Goal: Task Accomplishment & Management: Manage account settings

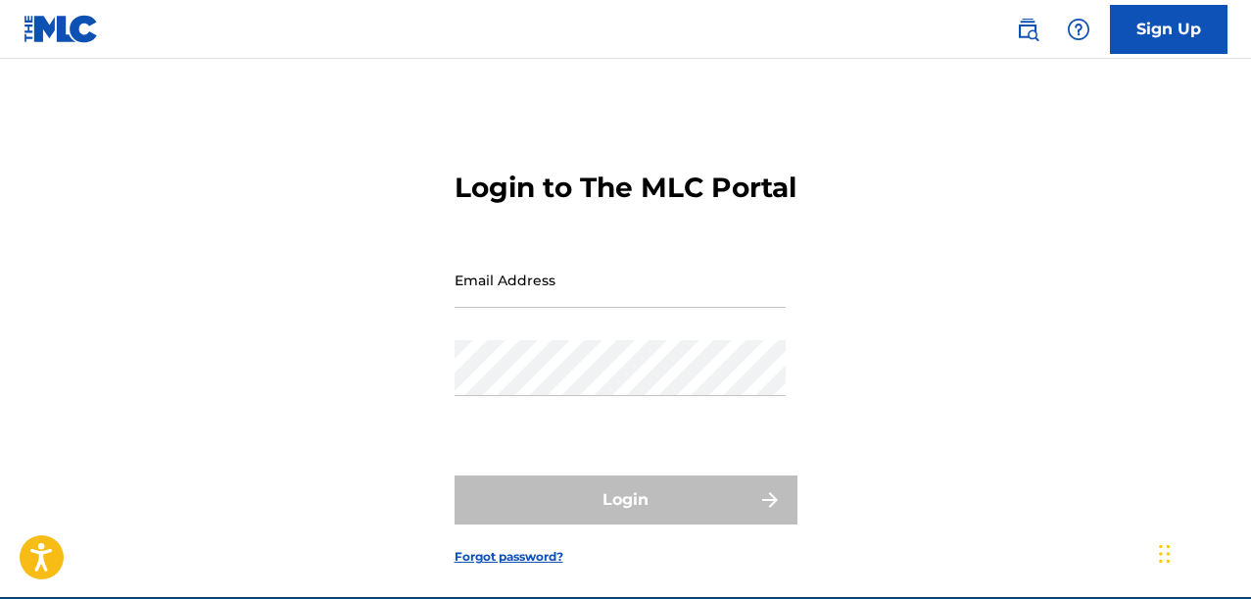
click at [662, 308] on input "Email Address" at bounding box center [620, 280] width 331 height 56
type input "Ximvoodoo@gmail.com"
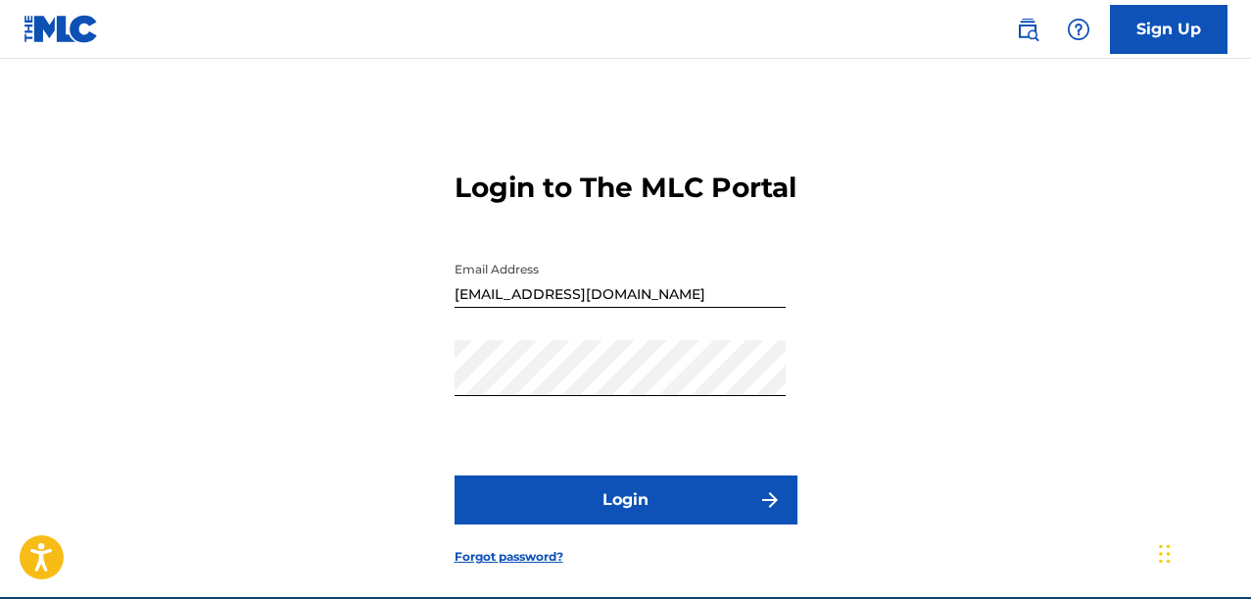
click at [588, 515] on button "Login" at bounding box center [626, 499] width 343 height 49
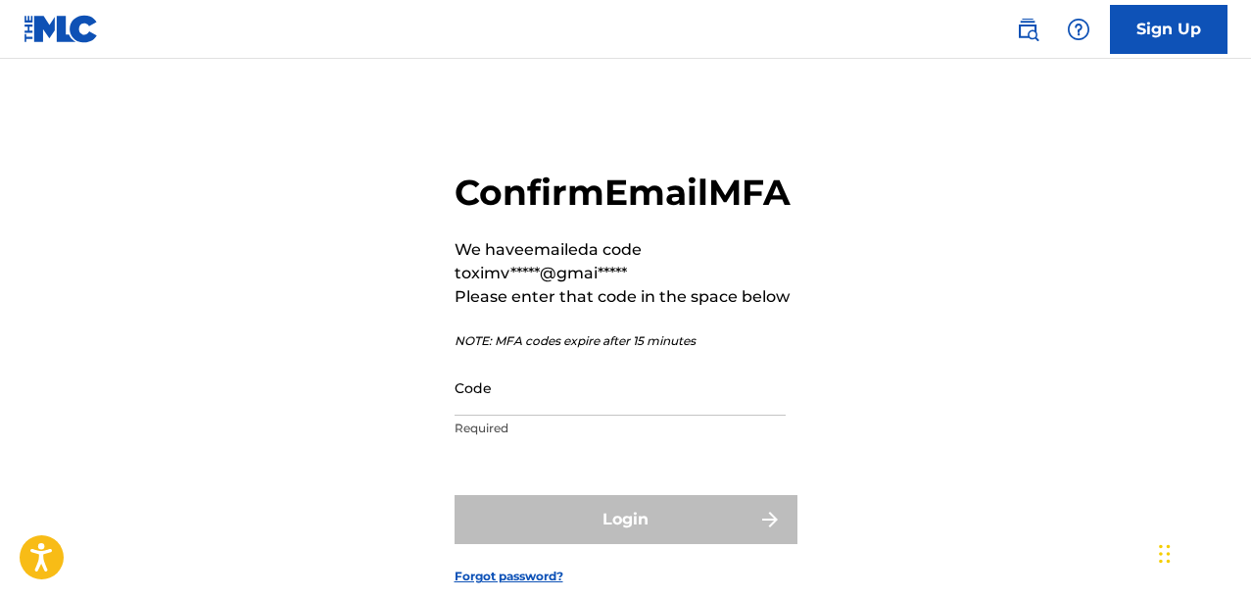
drag, startPoint x: 580, startPoint y: 381, endPoint x: 573, endPoint y: 414, distance: 34.0
click at [580, 350] on p "NOTE: MFA codes expire after 15 minutes" at bounding box center [626, 341] width 343 height 18
click at [571, 415] on input "Code" at bounding box center [620, 388] width 331 height 56
paste input "022353"
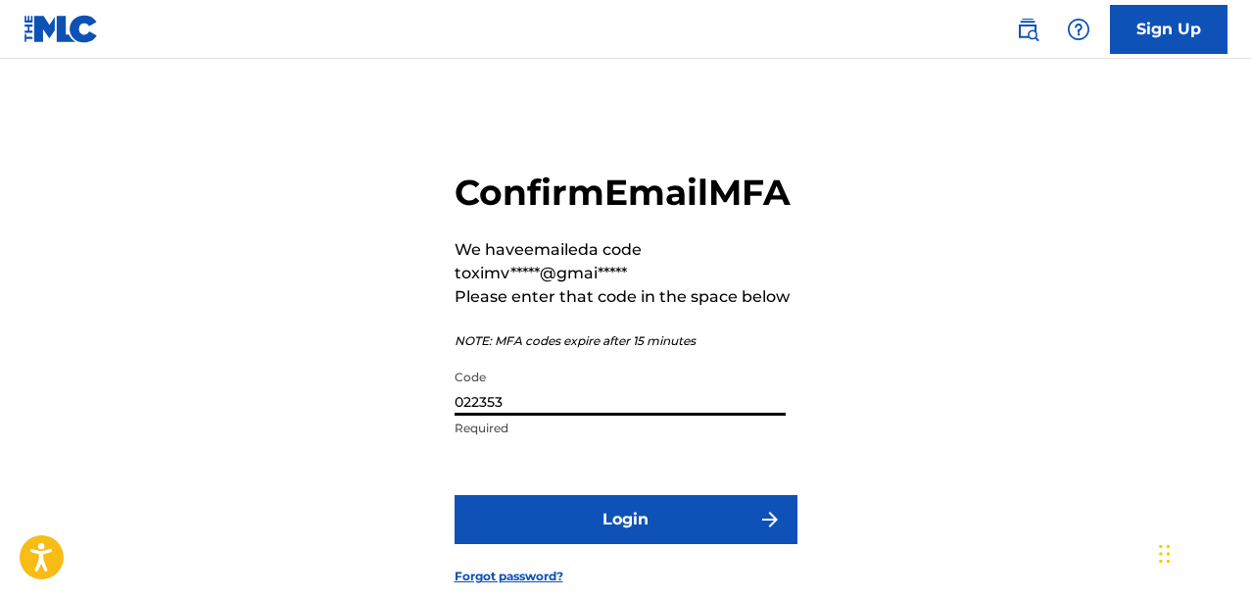
type input "022353"
click at [570, 536] on form "Confirm Email MFA We have emailed a code to ximv*****@gmai***** Please enter th…" at bounding box center [626, 362] width 343 height 509
click at [571, 544] on button "Login" at bounding box center [626, 519] width 343 height 49
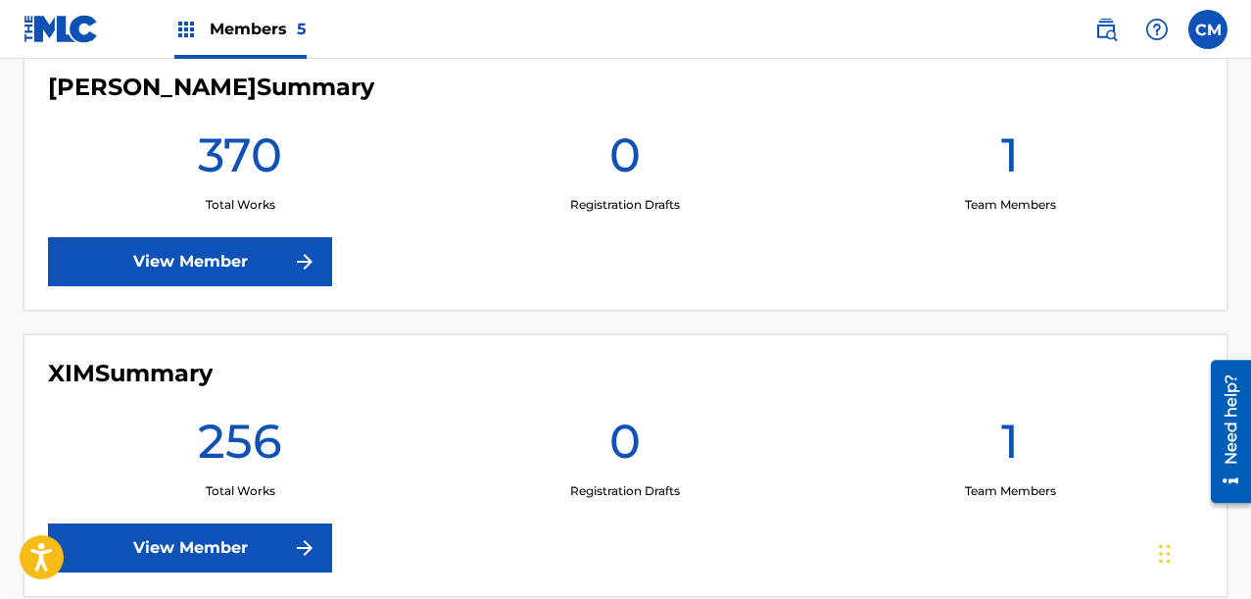
scroll to position [765, 0]
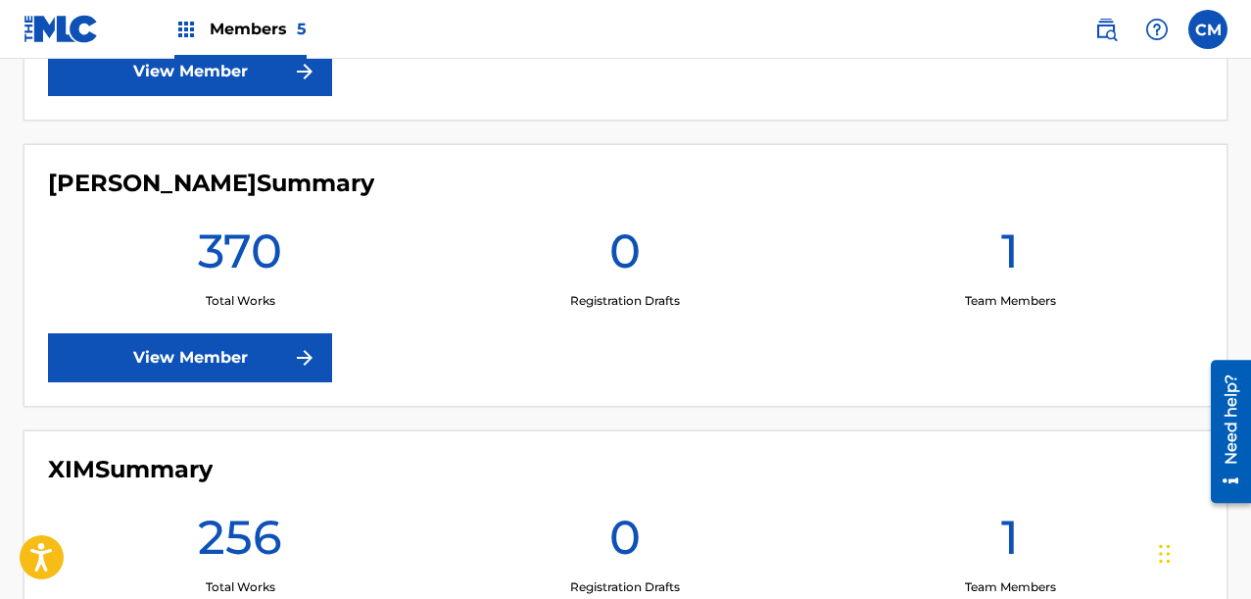
click at [226, 383] on div "Cheryl Morey Summary 370 Total Works 0 Registration Drafts 1 Team Members View …" at bounding box center [626, 275] width 1204 height 263
click at [221, 371] on link "View Member" at bounding box center [190, 357] width 284 height 49
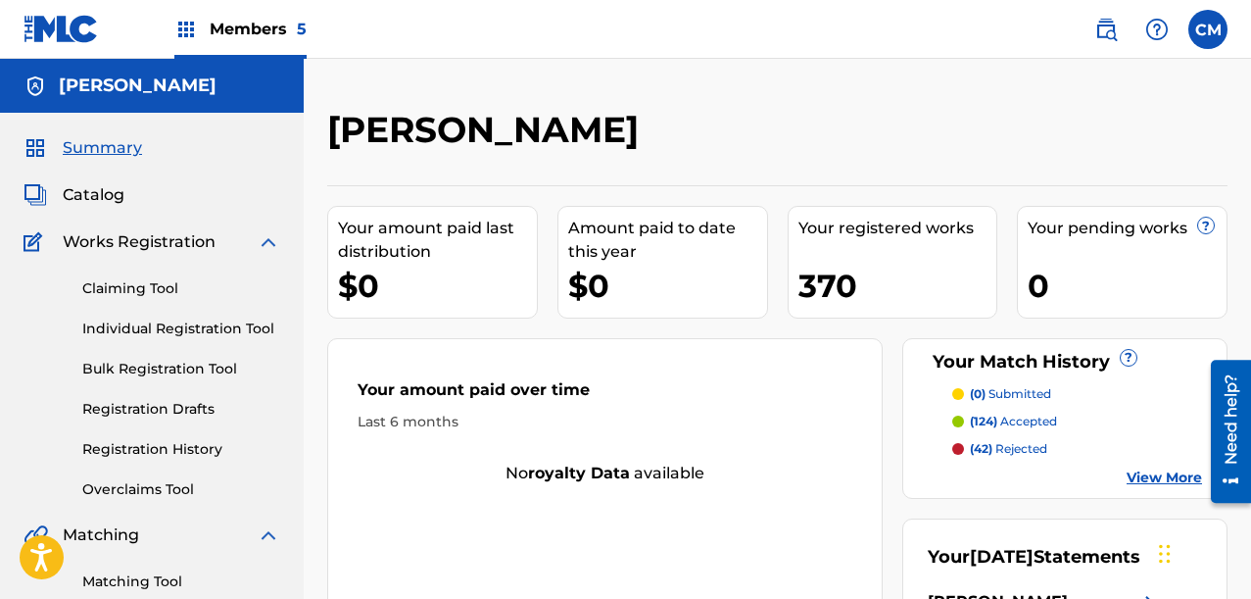
click at [152, 475] on div "Claiming Tool Individual Registration Tool Bulk Registration Tool Registration …" at bounding box center [152, 377] width 257 height 246
click at [150, 498] on link "Overclaims Tool" at bounding box center [181, 489] width 198 height 21
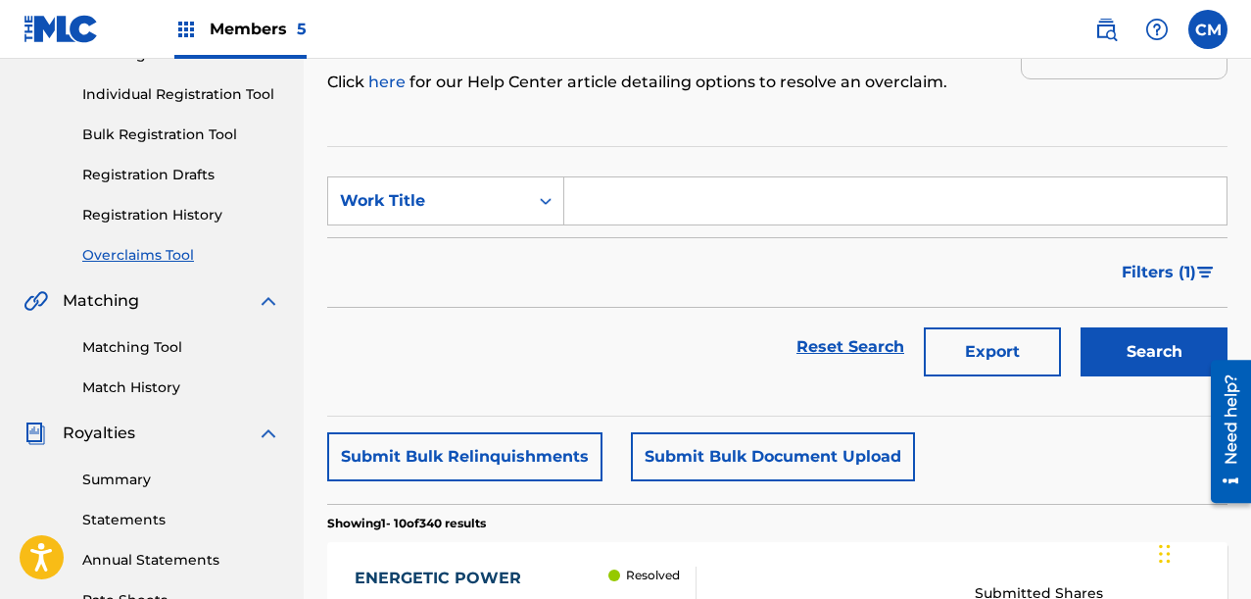
scroll to position [294, 0]
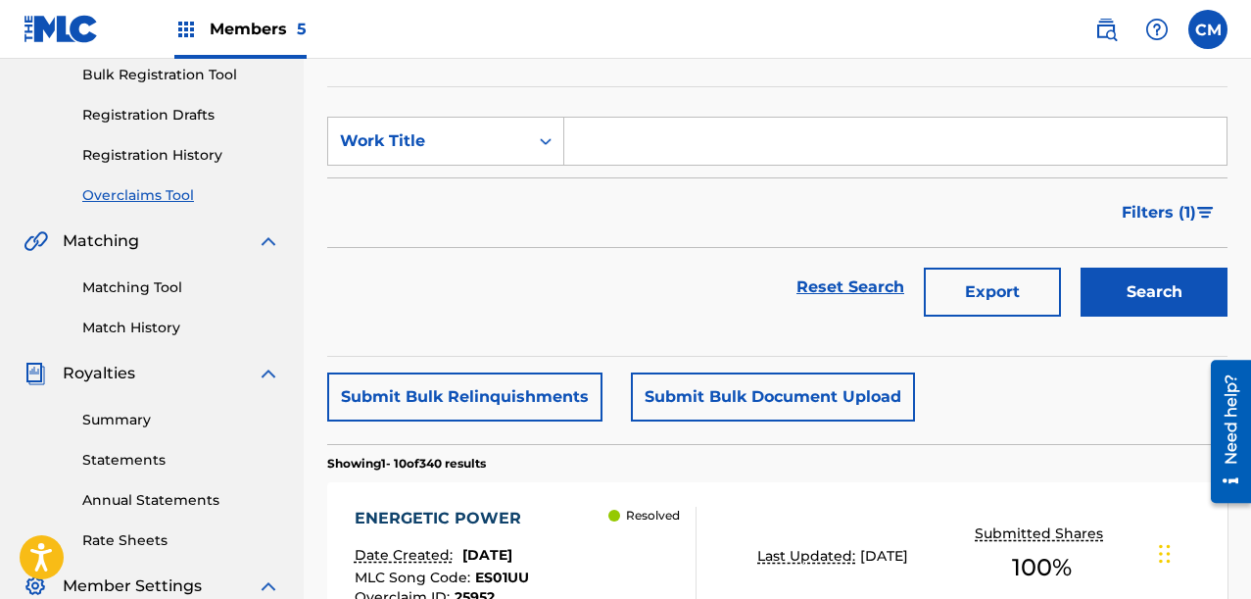
click at [1176, 200] on button "Filters ( 1 )" at bounding box center [1169, 212] width 118 height 49
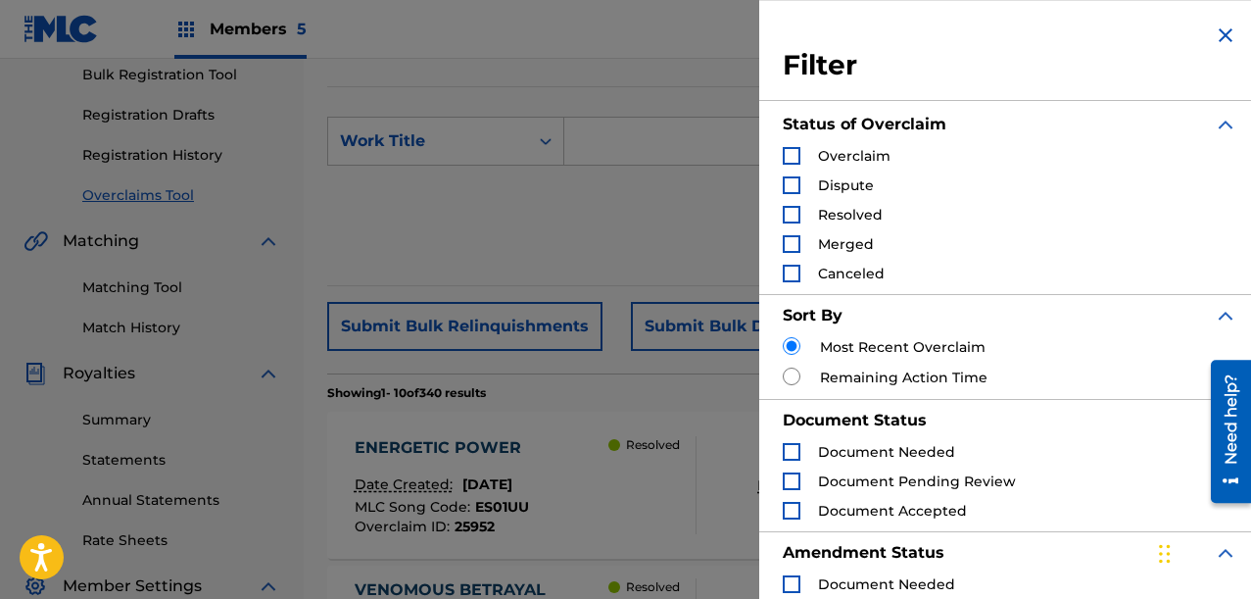
click at [791, 149] on div "Search Form" at bounding box center [792, 156] width 18 height 18
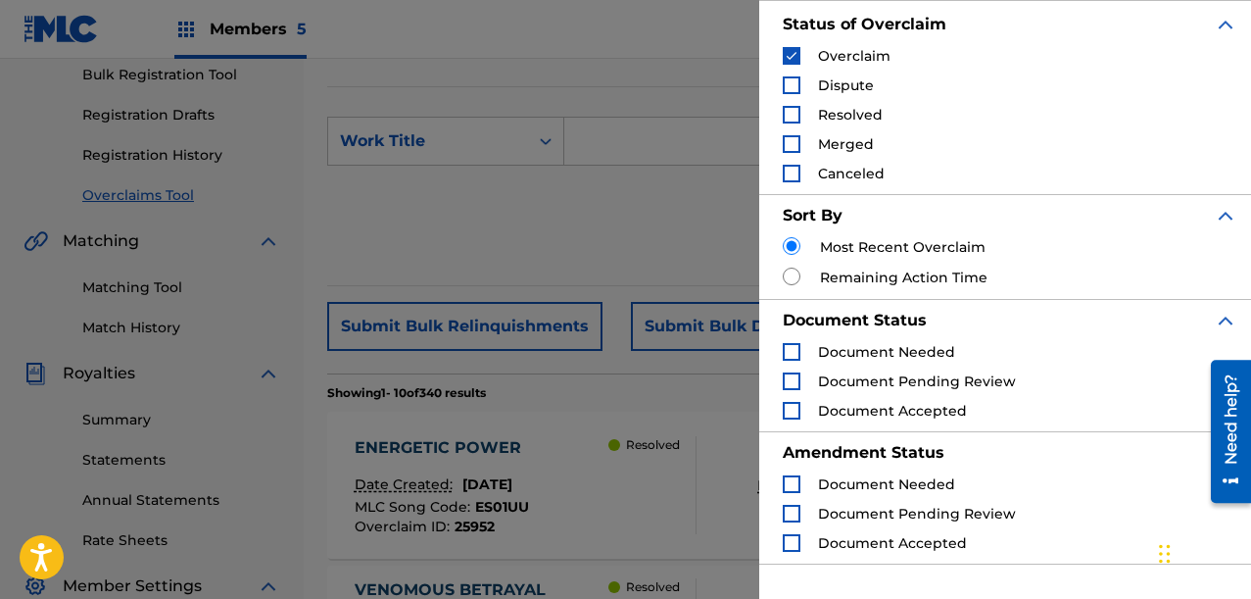
scroll to position [276, 0]
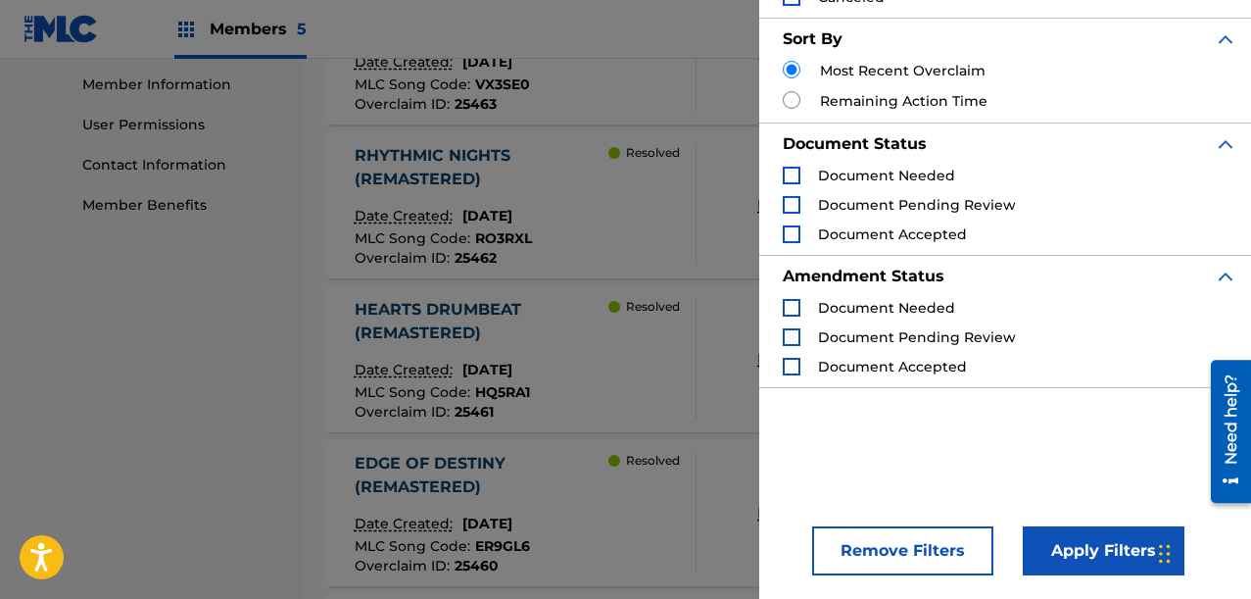
click at [1080, 563] on button "Apply Filters" at bounding box center [1104, 550] width 162 height 49
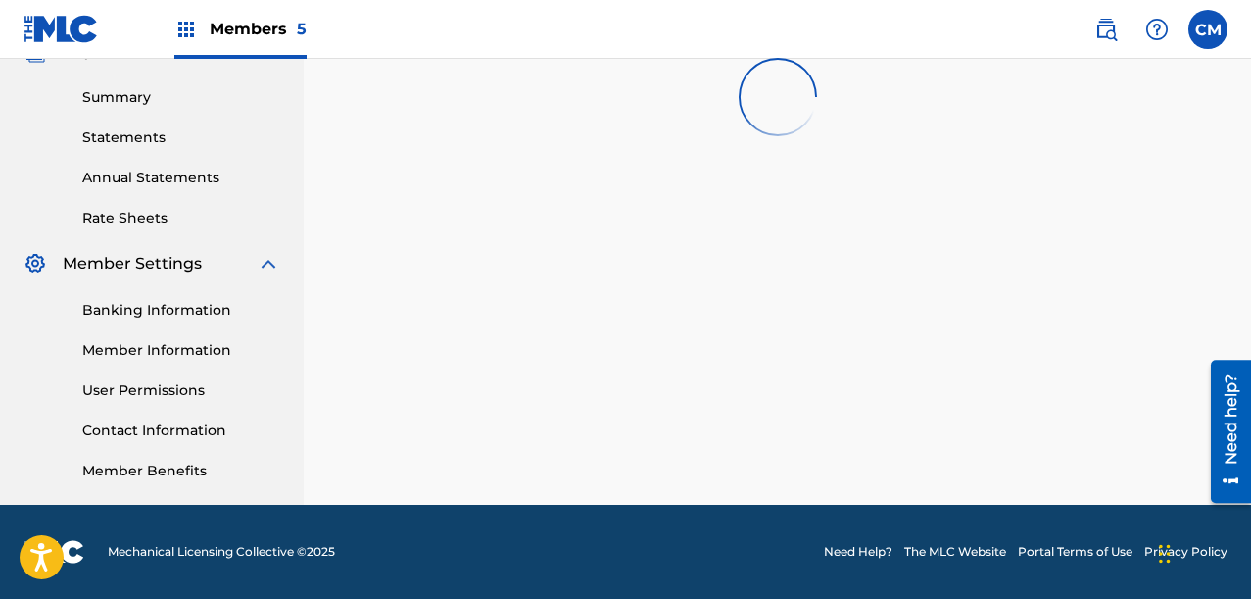
scroll to position [616, 0]
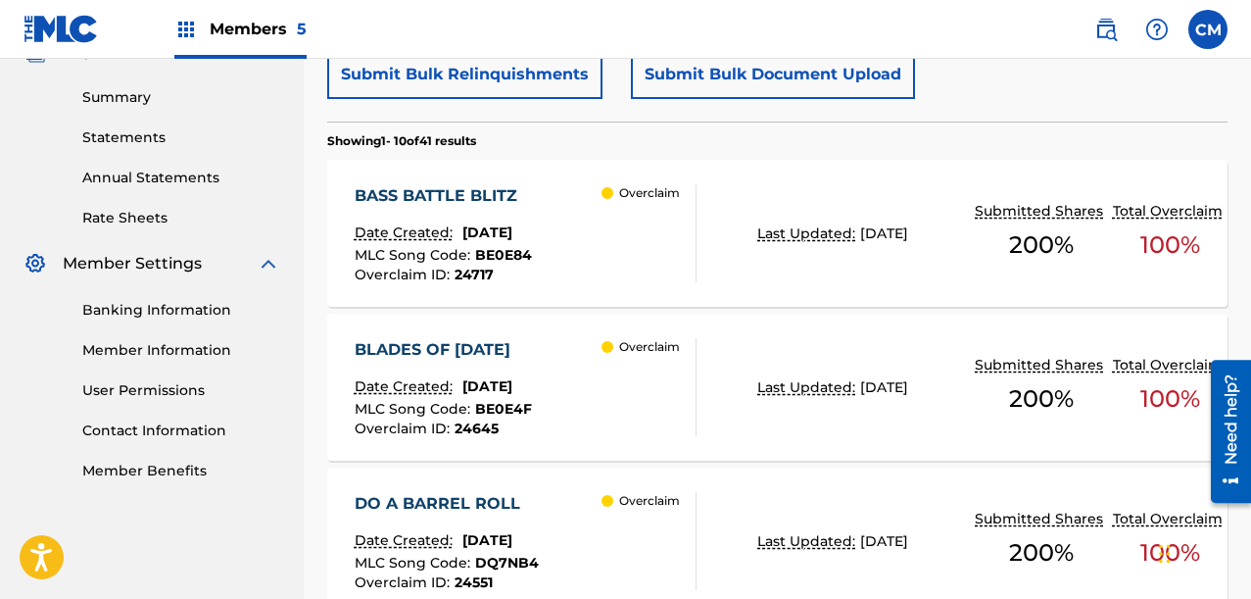
click at [540, 76] on button "Submit Bulk Relinquishments" at bounding box center [464, 74] width 275 height 49
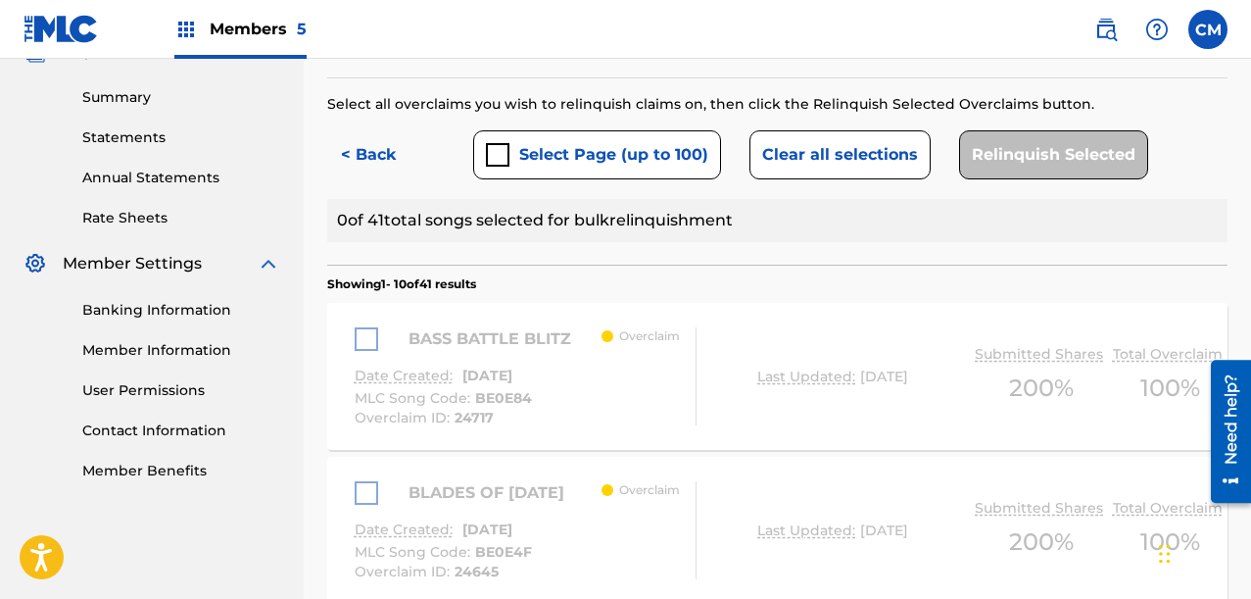
click at [595, 171] on button "Select Page (up to 100)" at bounding box center [597, 154] width 248 height 49
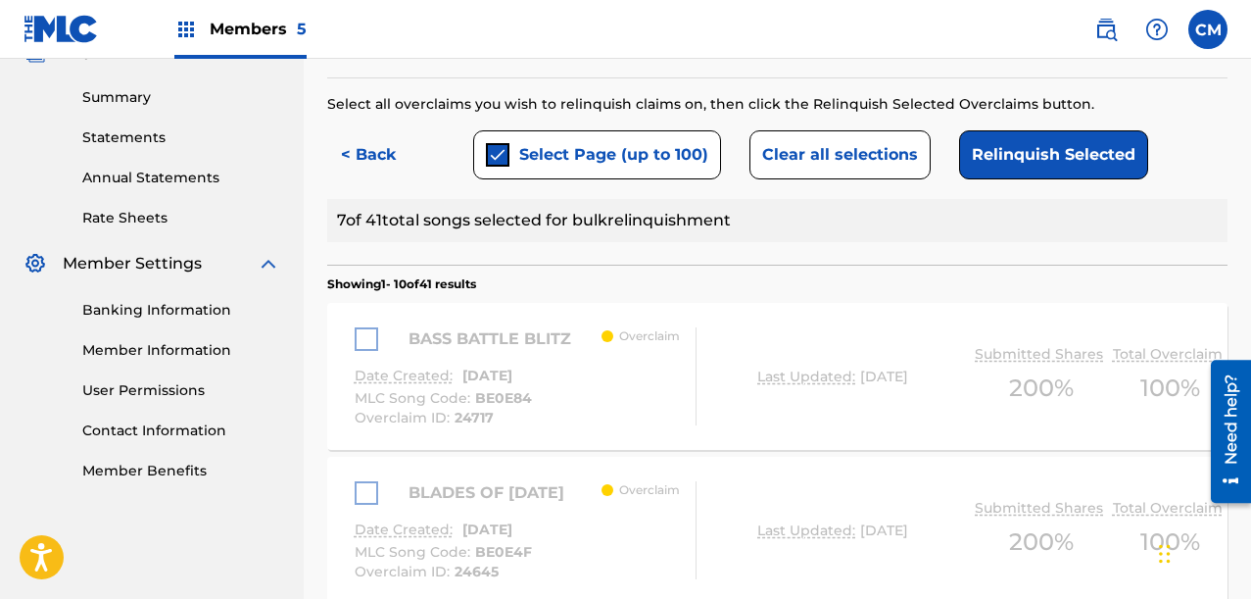
click at [1049, 161] on button "Relinquish Selected" at bounding box center [1053, 154] width 189 height 49
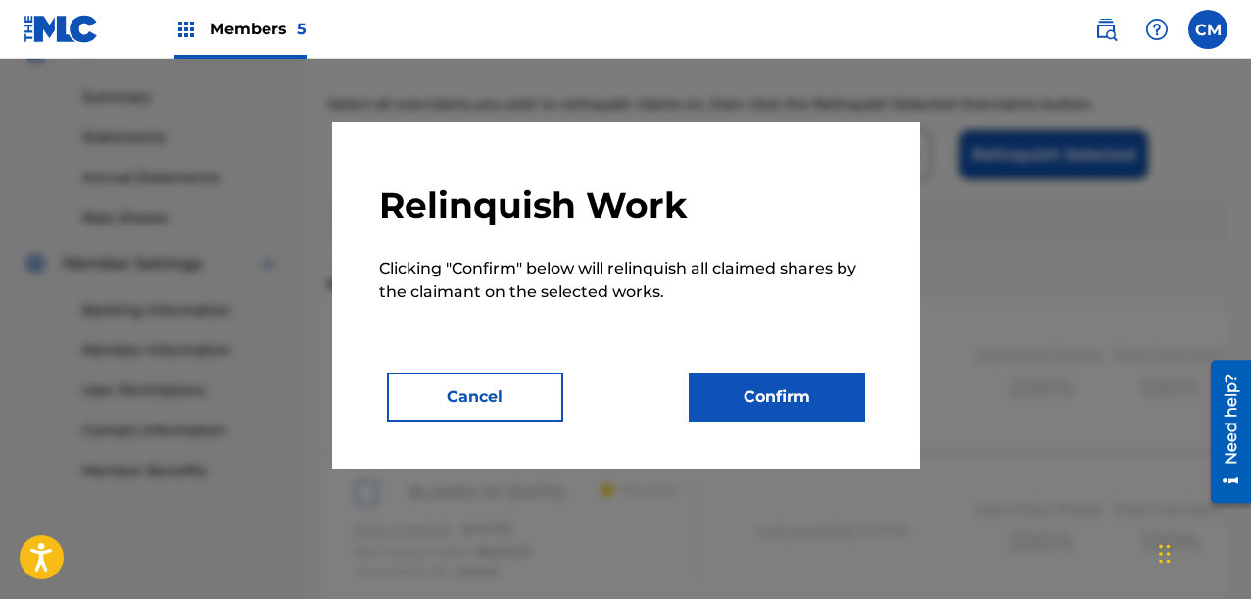
click at [760, 390] on button "Confirm" at bounding box center [777, 396] width 176 height 49
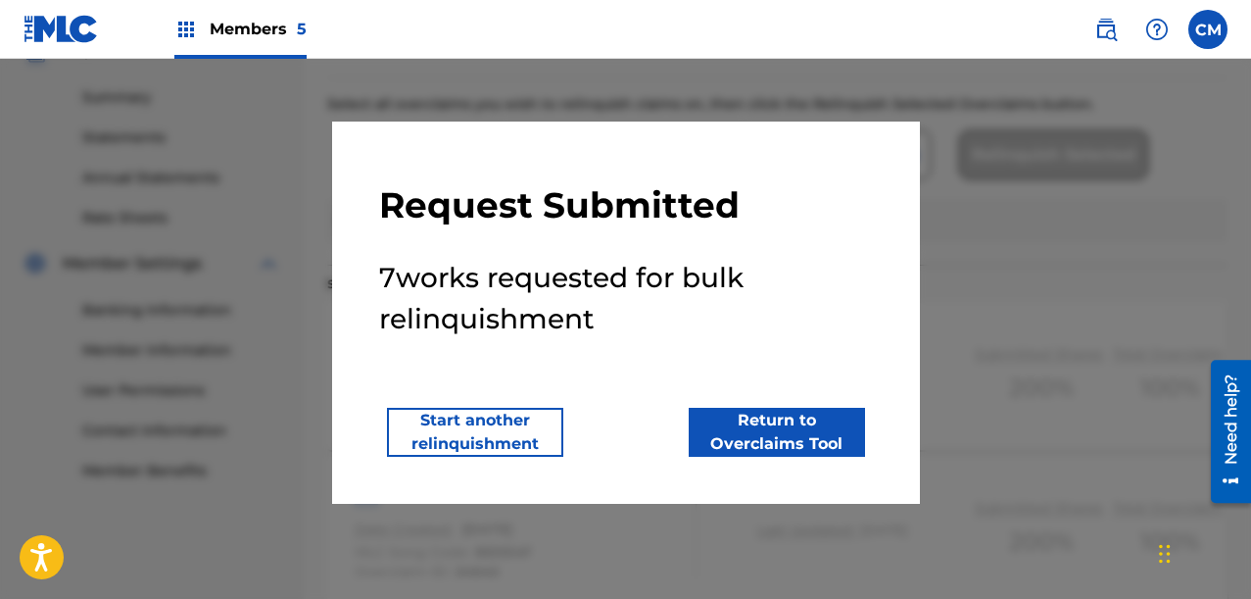
click at [526, 420] on button "Start another relinquishment" at bounding box center [475, 432] width 176 height 49
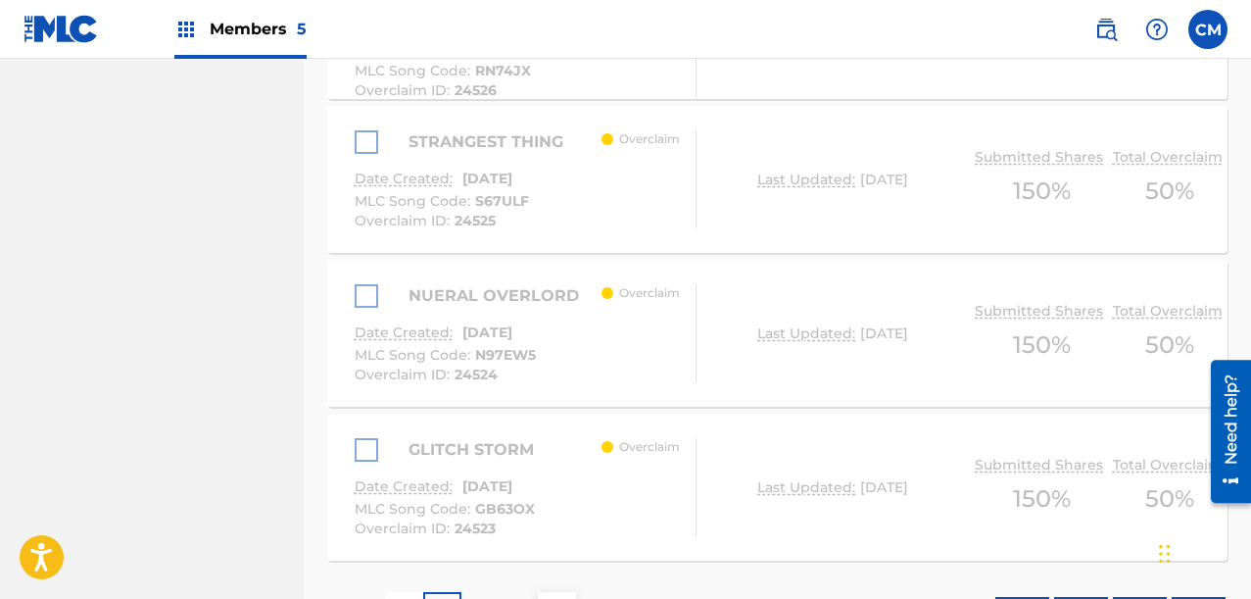
scroll to position [2047, 0]
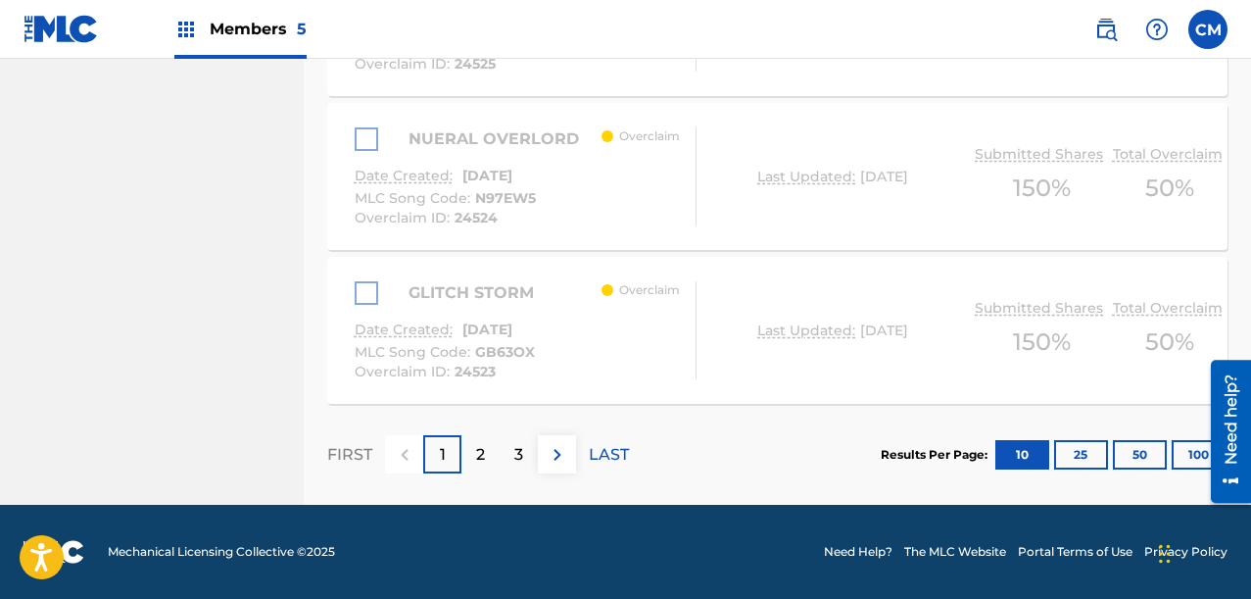
click at [488, 455] on div "2" at bounding box center [480, 454] width 38 height 38
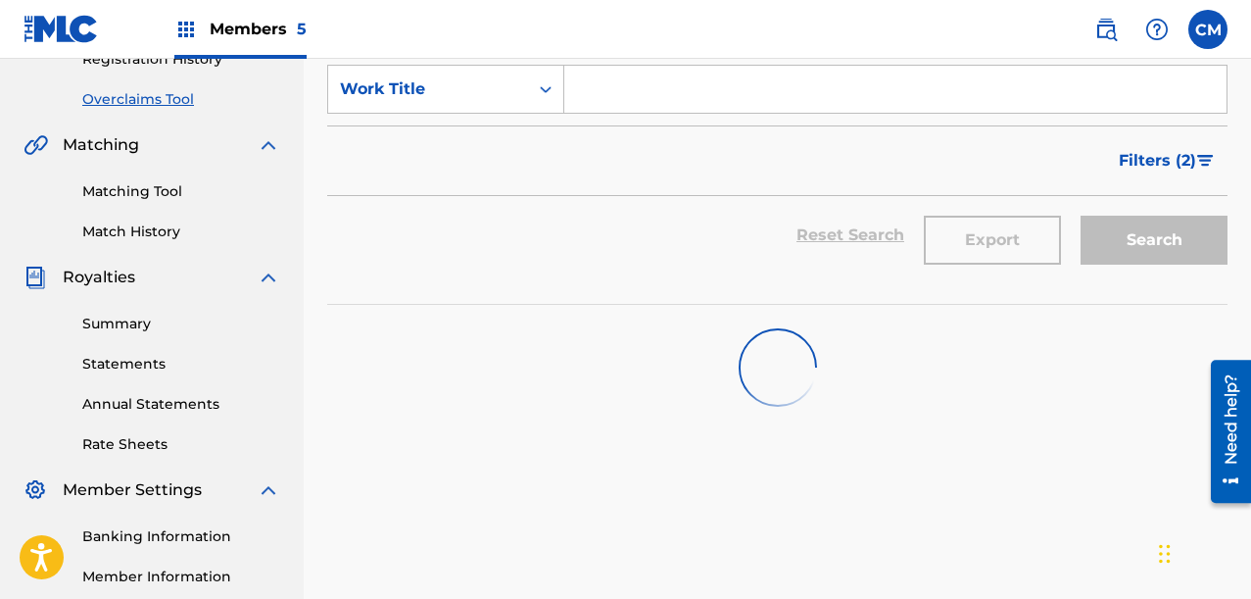
scroll to position [392, 0]
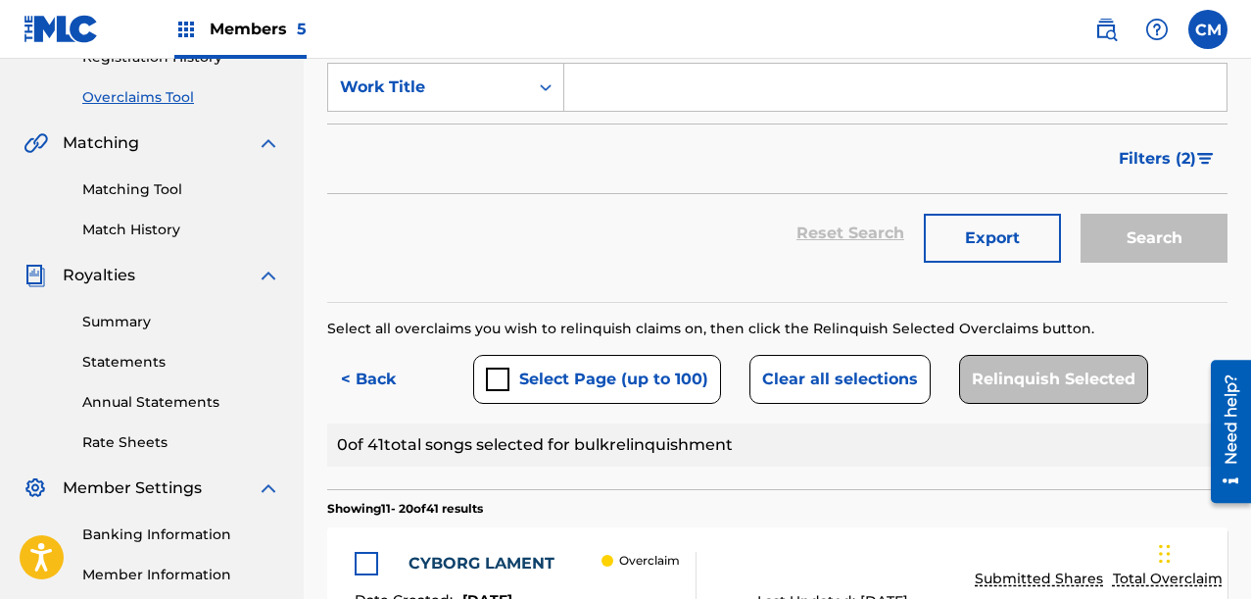
click at [560, 363] on button "Select Page (up to 100)" at bounding box center [597, 379] width 248 height 49
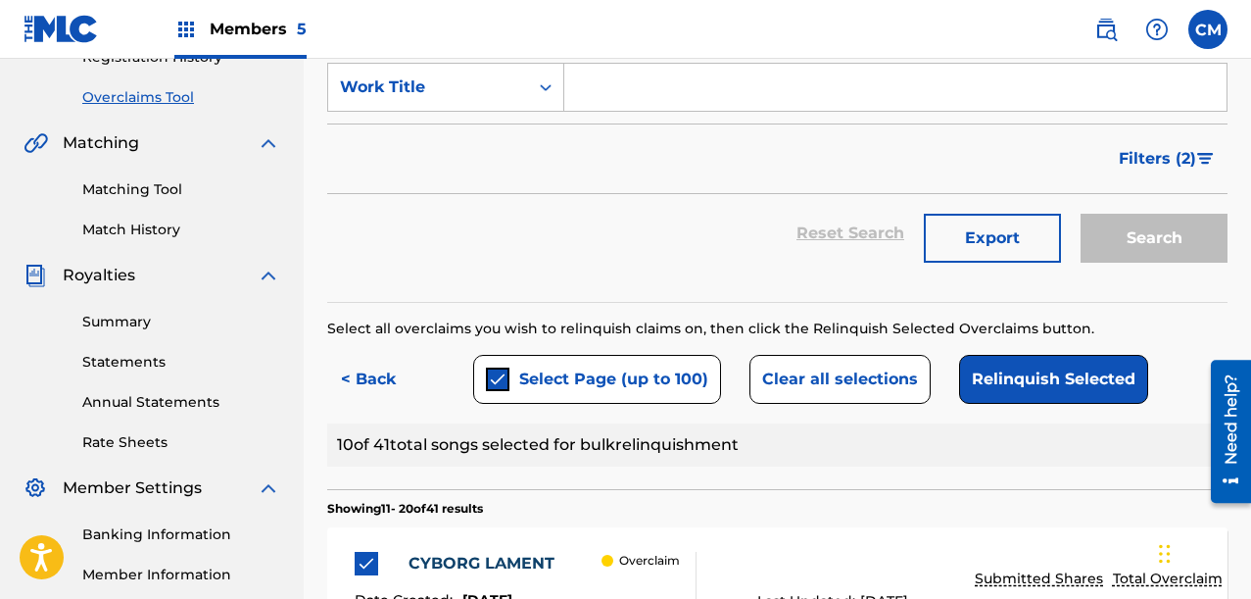
click at [1063, 364] on button "Relinquish Selected" at bounding box center [1053, 379] width 189 height 49
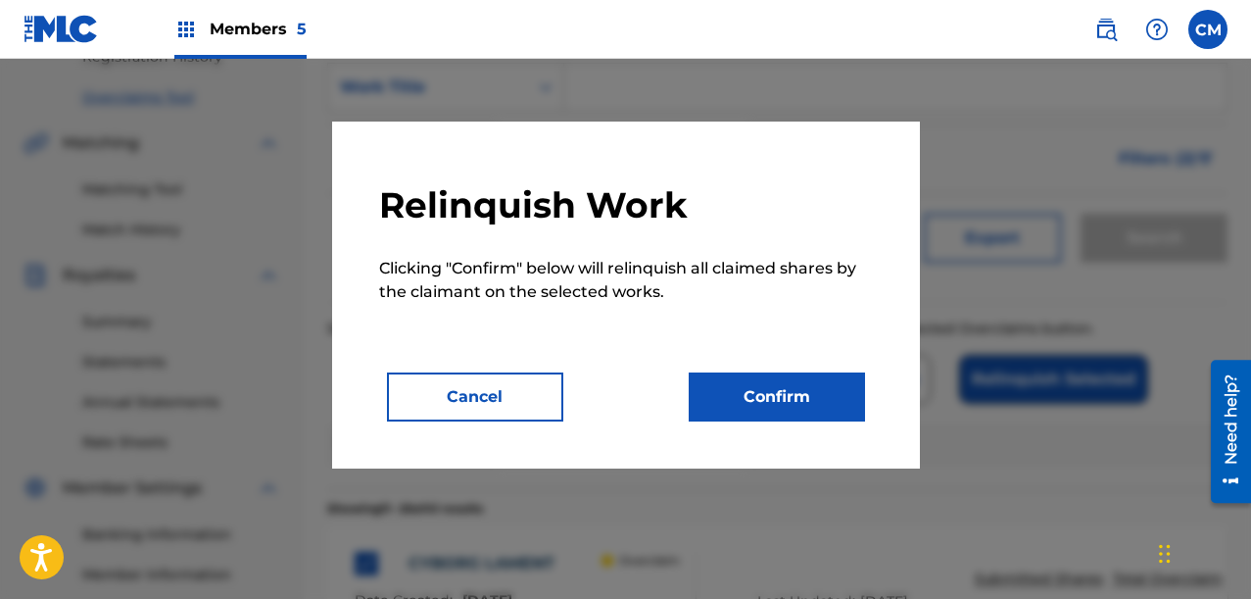
drag, startPoint x: 550, startPoint y: 387, endPoint x: 768, endPoint y: 381, distance: 218.6
click at [768, 381] on div "Cancel Confirm" at bounding box center [626, 396] width 494 height 49
click at [773, 388] on button "Confirm" at bounding box center [777, 396] width 176 height 49
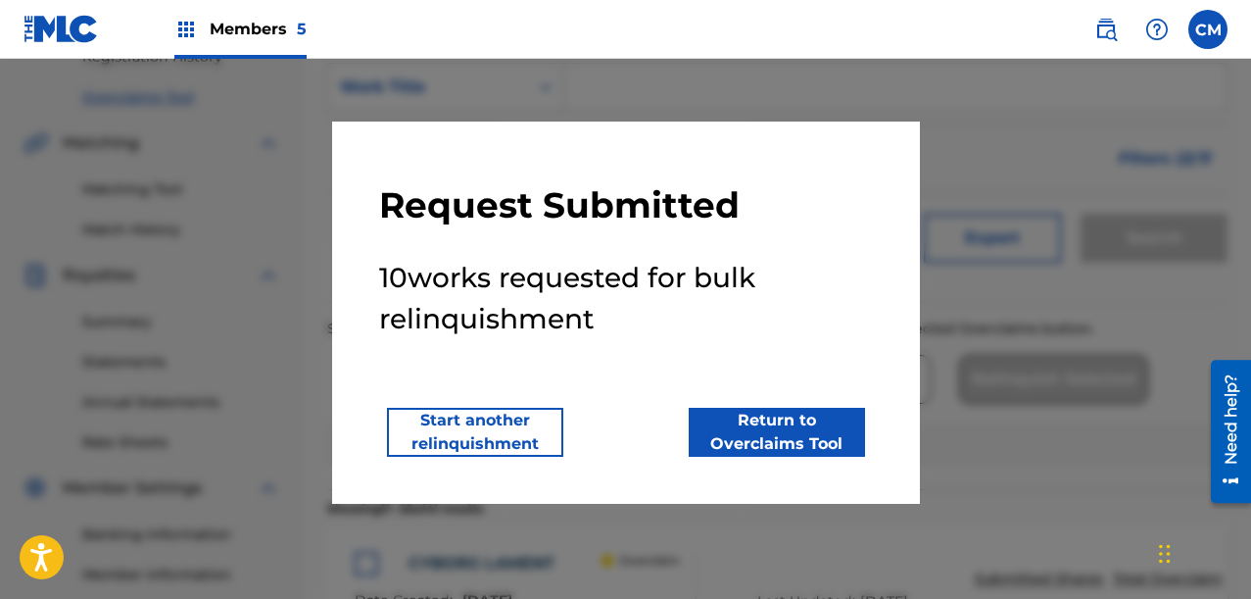
click at [504, 442] on button "Start another relinquishment" at bounding box center [475, 432] width 176 height 49
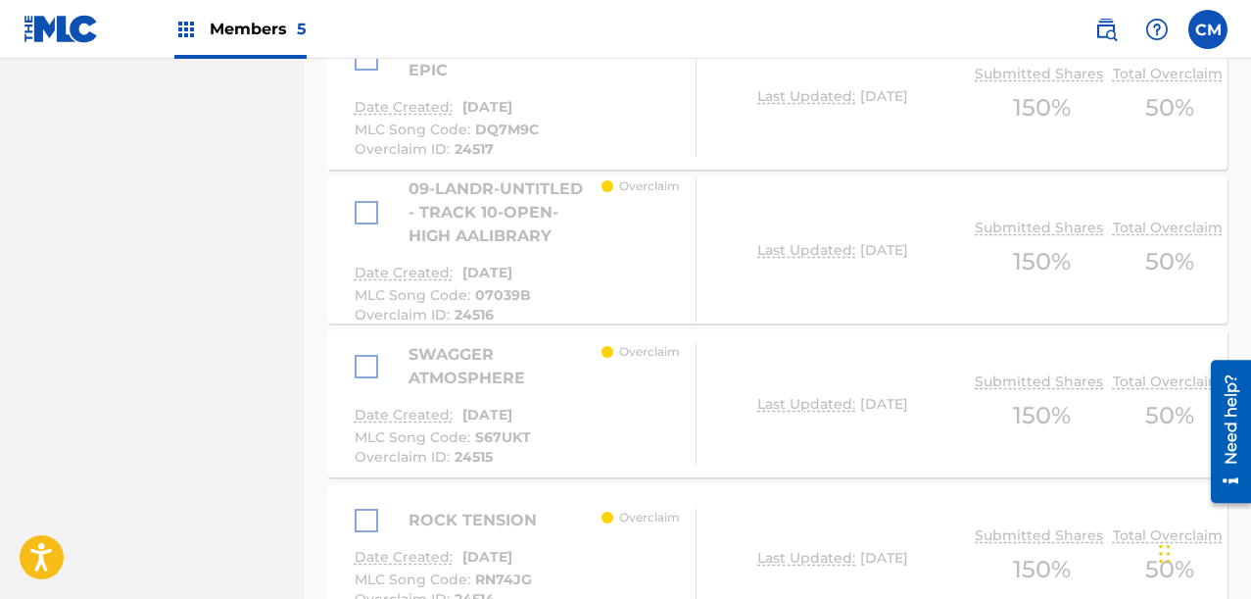
scroll to position [2047, 0]
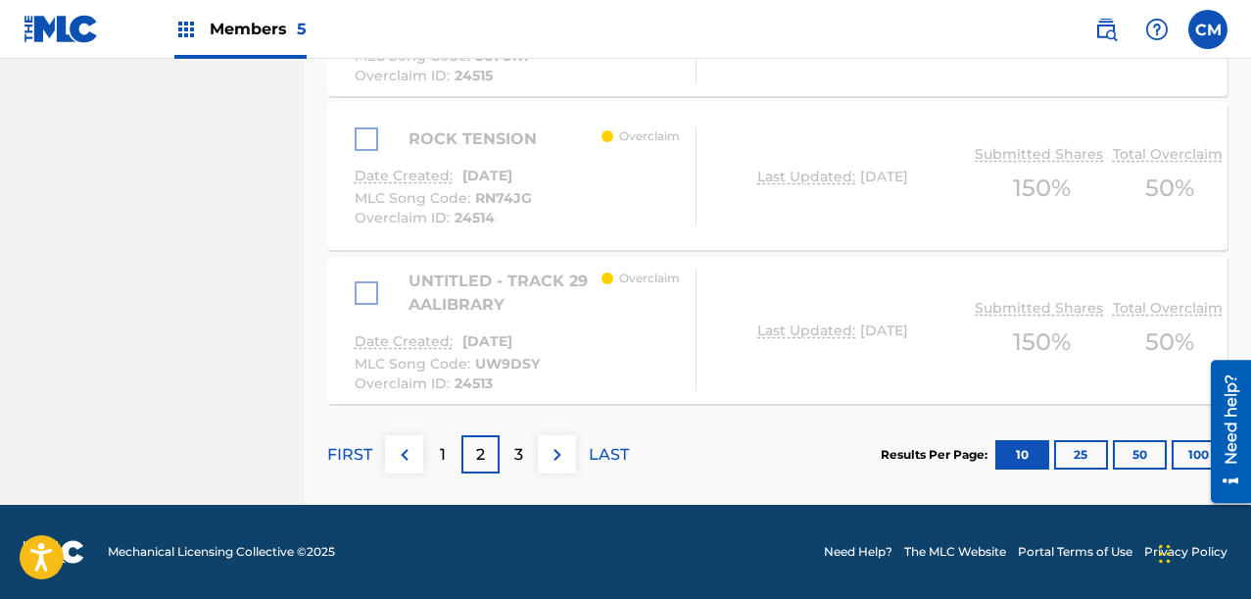
click at [511, 455] on div "3" at bounding box center [519, 454] width 38 height 38
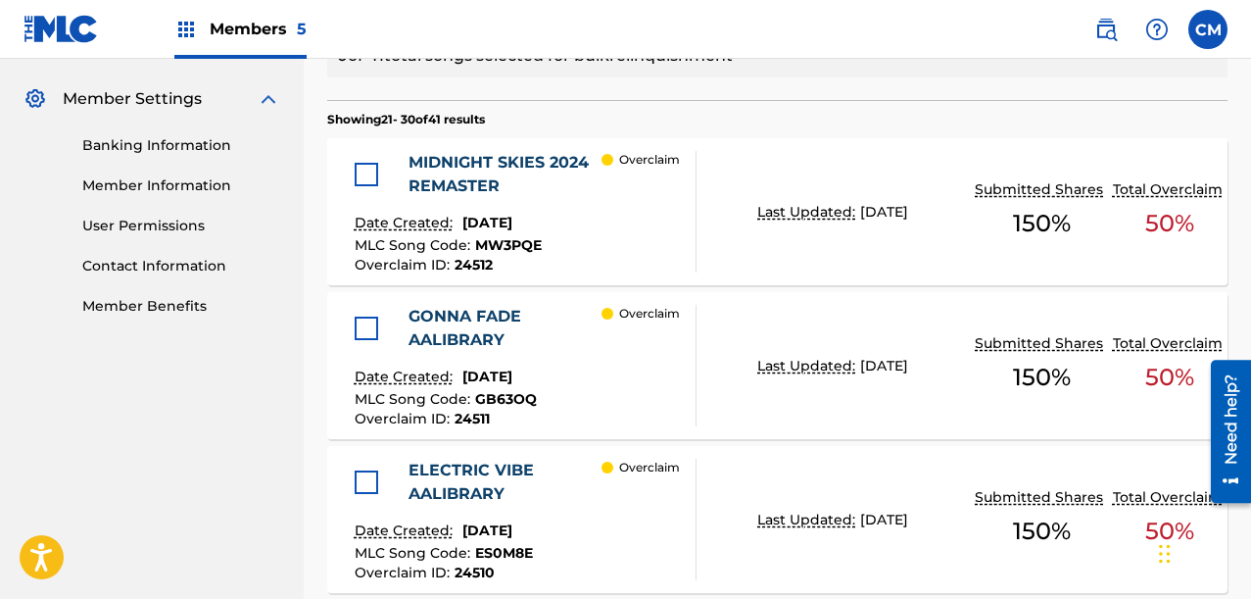
scroll to position [479, 0]
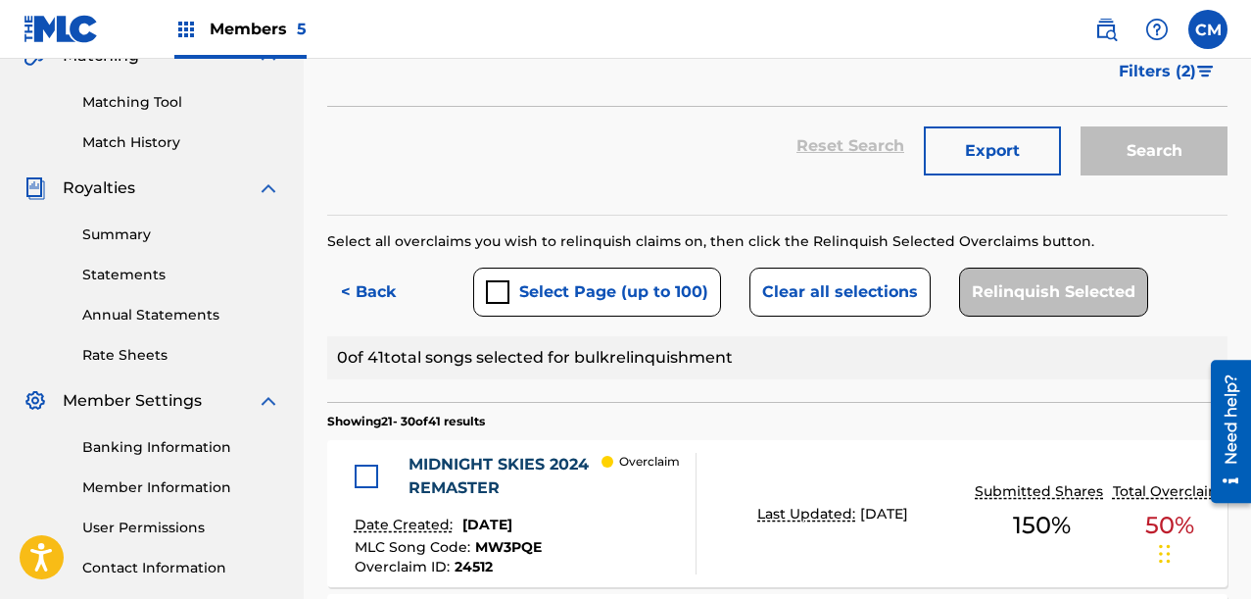
click at [508, 303] on div "submit" at bounding box center [498, 292] width 24 height 24
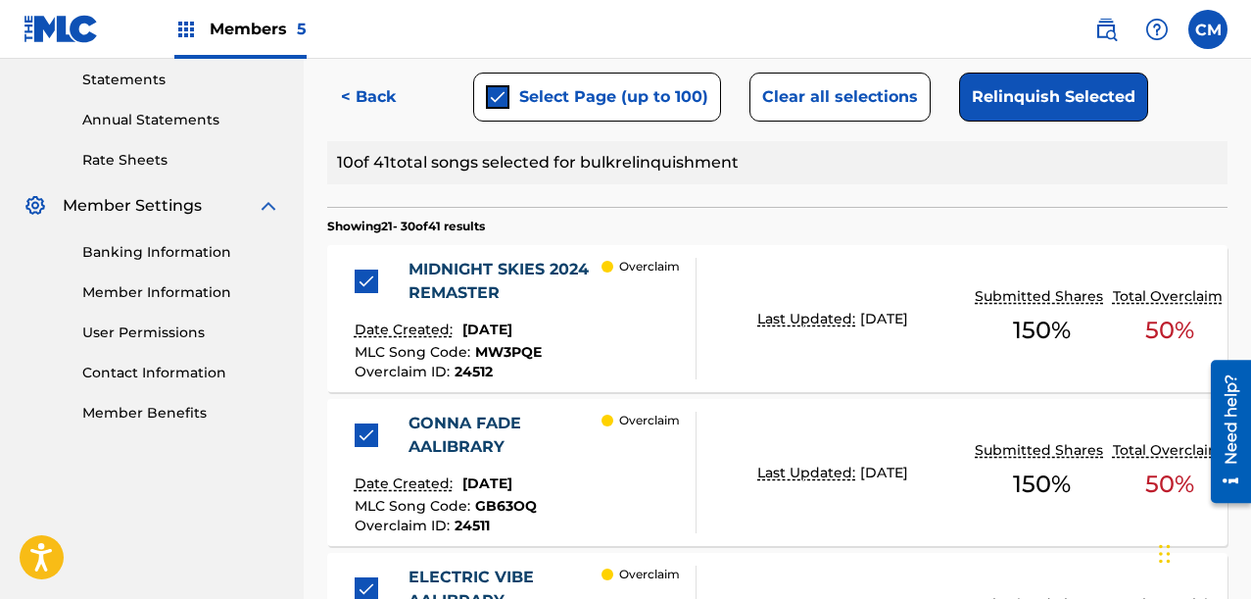
scroll to position [675, 0]
click at [1063, 105] on button "Relinquish Selected" at bounding box center [1053, 96] width 189 height 49
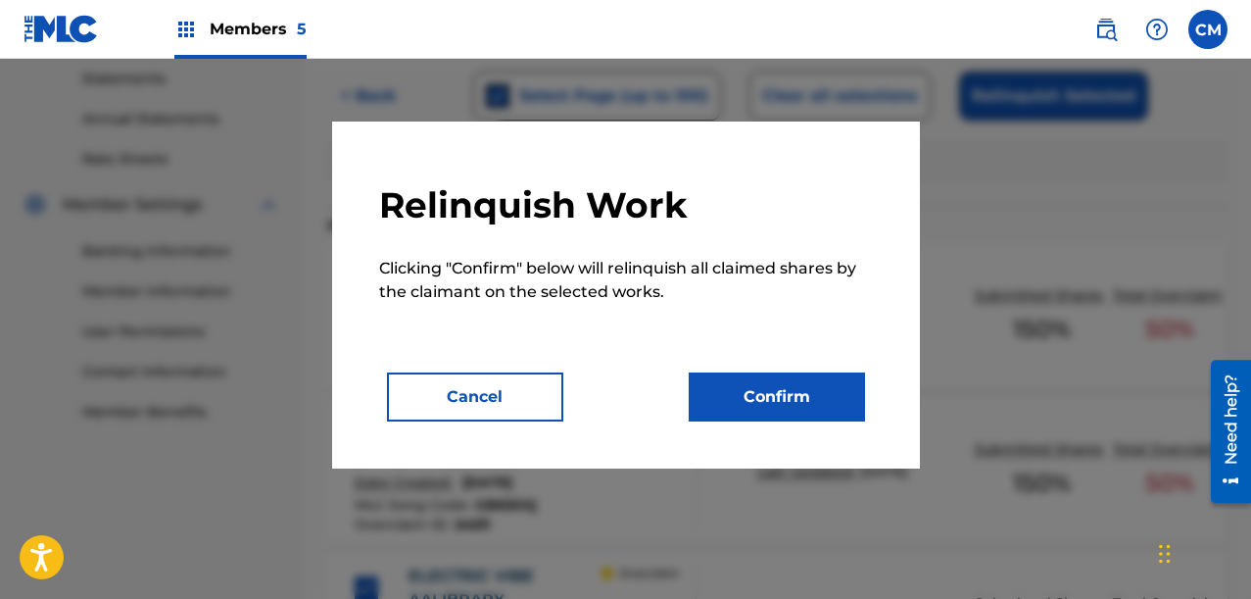
click at [722, 397] on button "Confirm" at bounding box center [777, 396] width 176 height 49
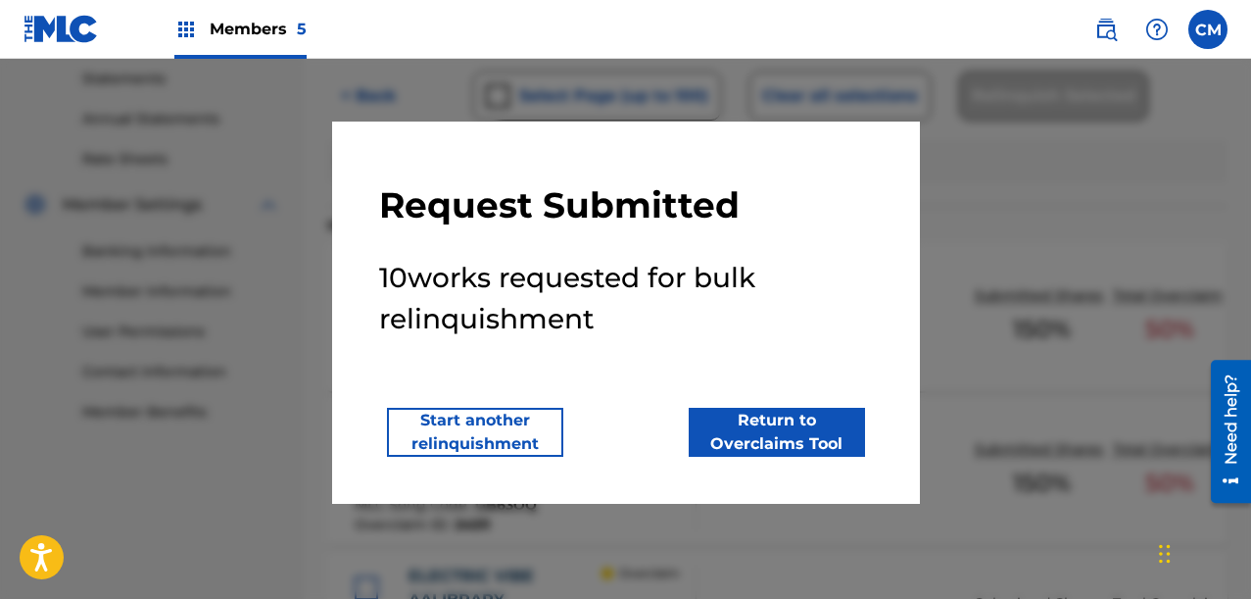
click at [506, 425] on button "Start another relinquishment" at bounding box center [475, 432] width 176 height 49
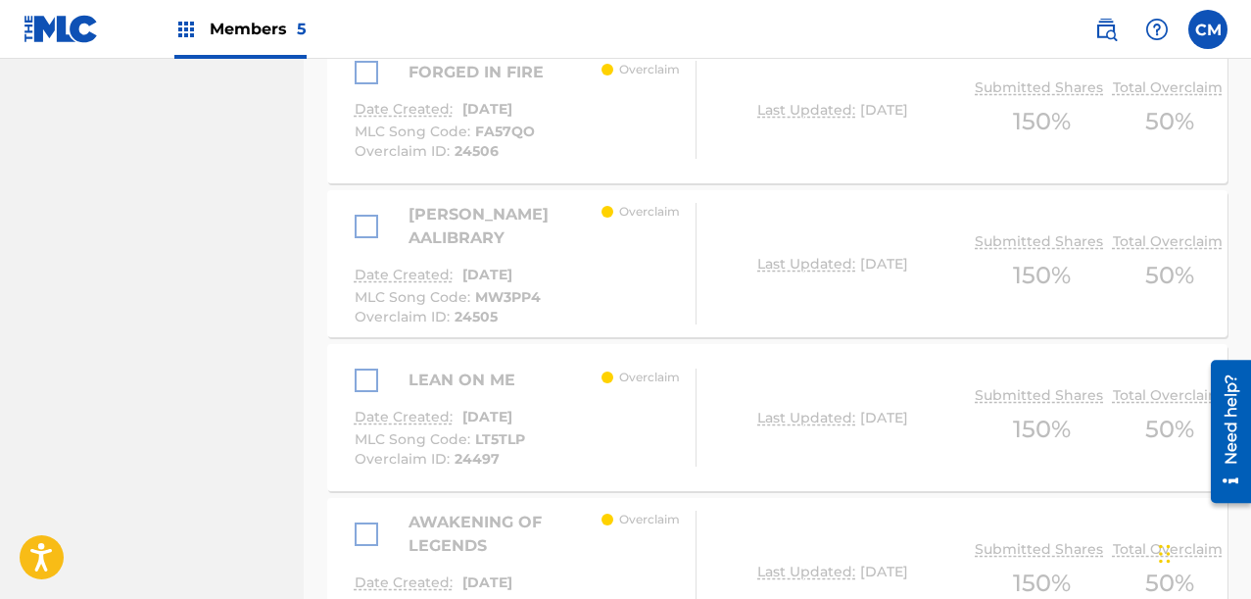
scroll to position [2047, 0]
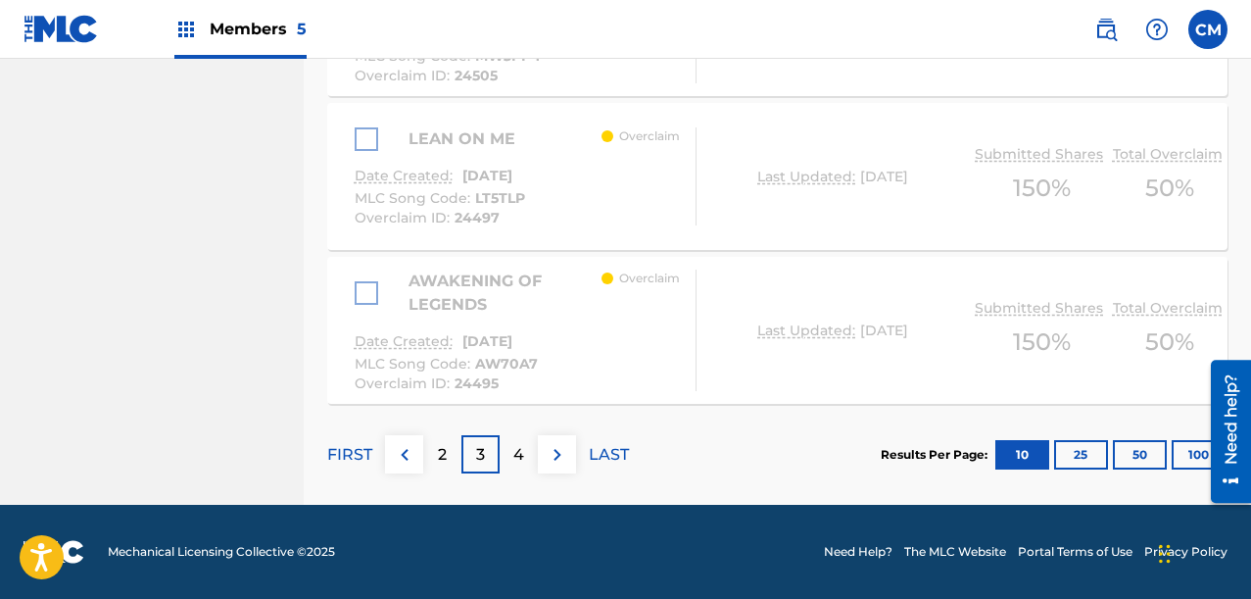
click at [519, 439] on div "4" at bounding box center [519, 454] width 38 height 38
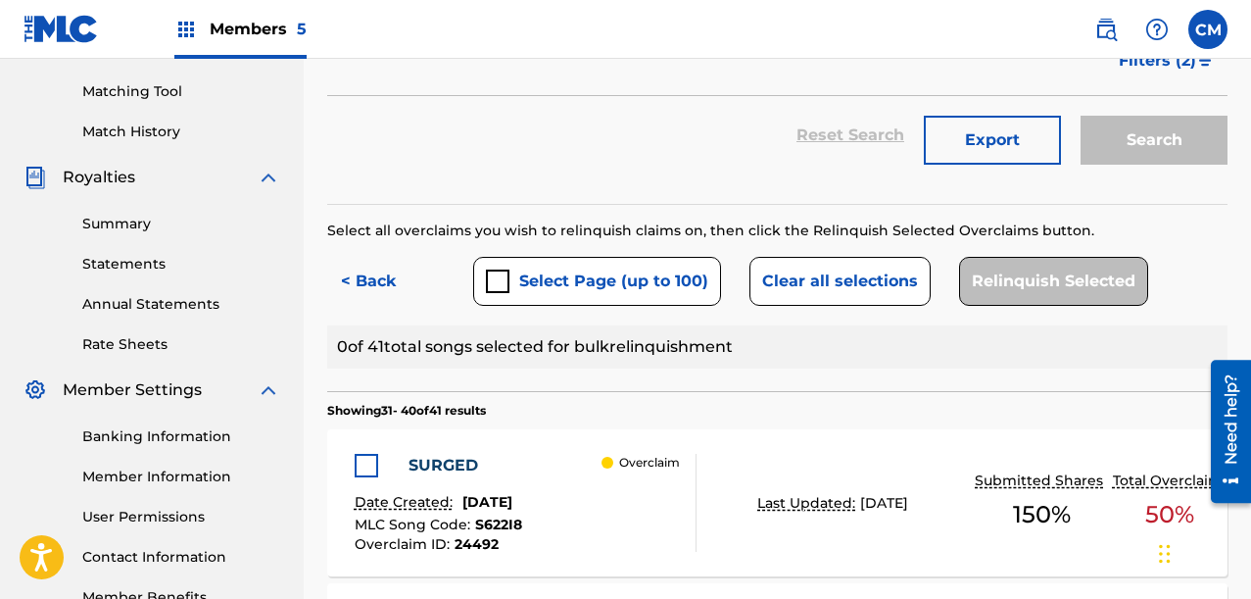
scroll to position [616, 0]
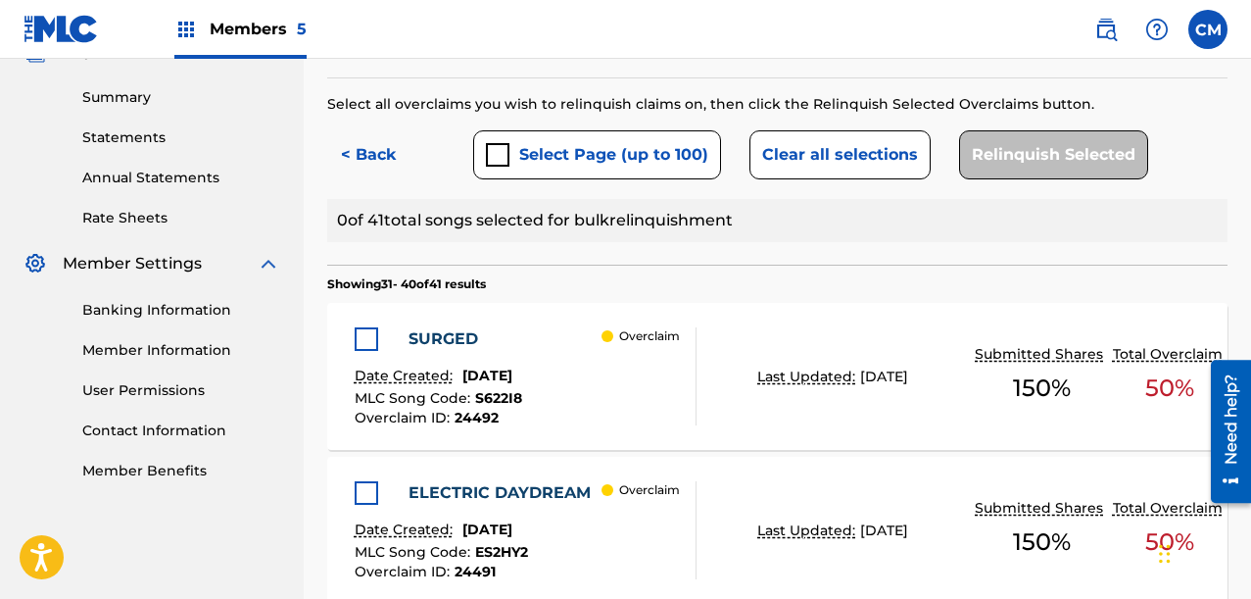
click at [567, 165] on button "Select Page (up to 100)" at bounding box center [597, 154] width 248 height 49
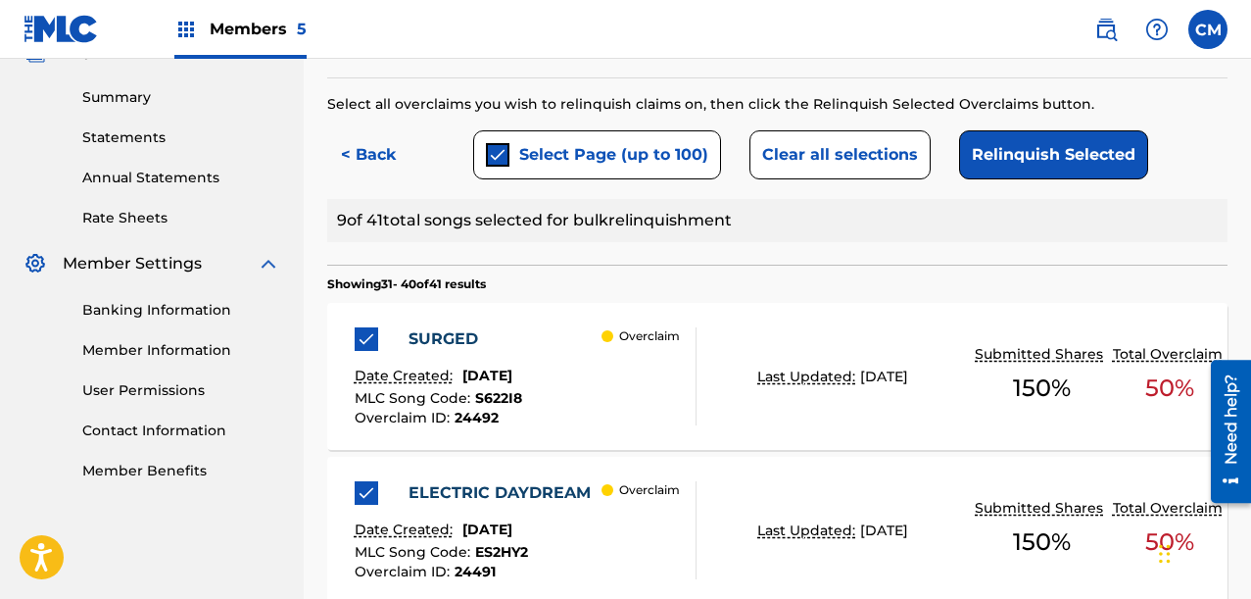
click at [1004, 146] on button "Relinquish Selected" at bounding box center [1053, 154] width 189 height 49
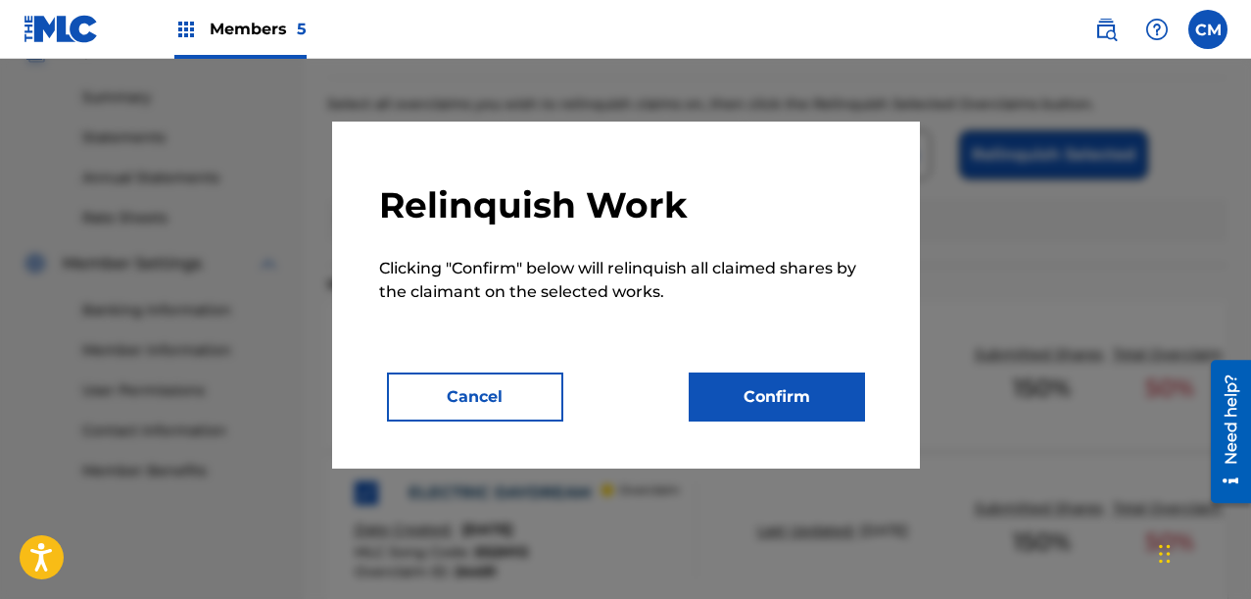
click at [693, 384] on button "Confirm" at bounding box center [777, 396] width 176 height 49
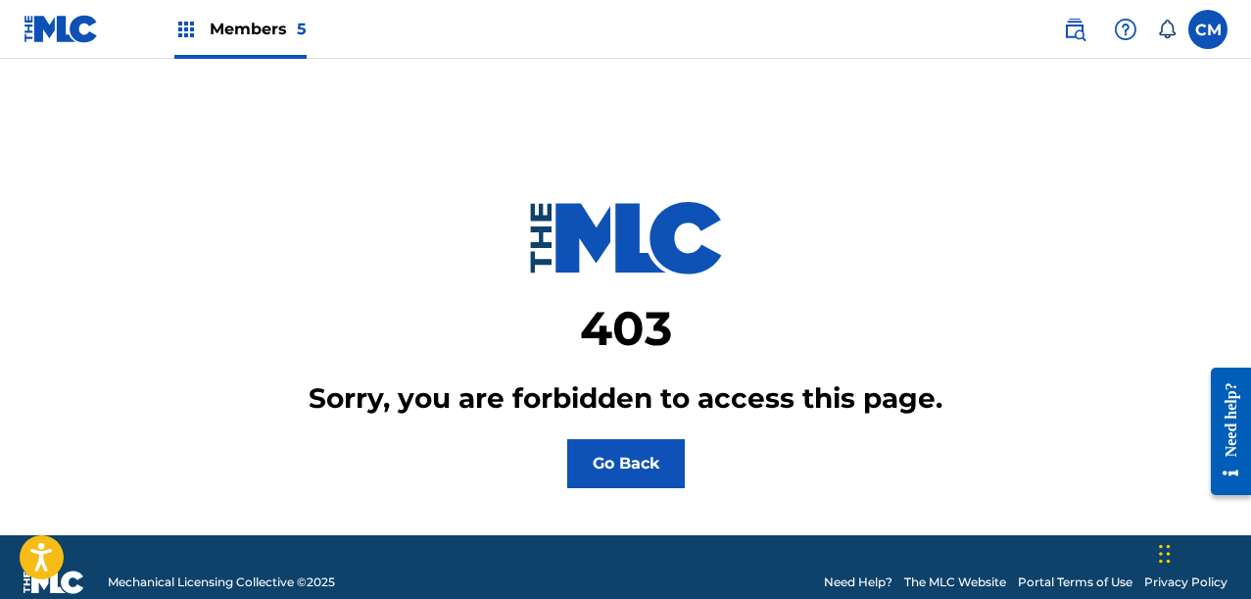
click at [569, 503] on main "403 Sorry, you are forbidden to access this page. Go Back" at bounding box center [625, 297] width 1251 height 476
click at [586, 487] on main "403 Sorry, you are forbidden to access this page. Go Back" at bounding box center [625, 297] width 1251 height 476
click at [589, 483] on button "Go Back" at bounding box center [626, 463] width 118 height 49
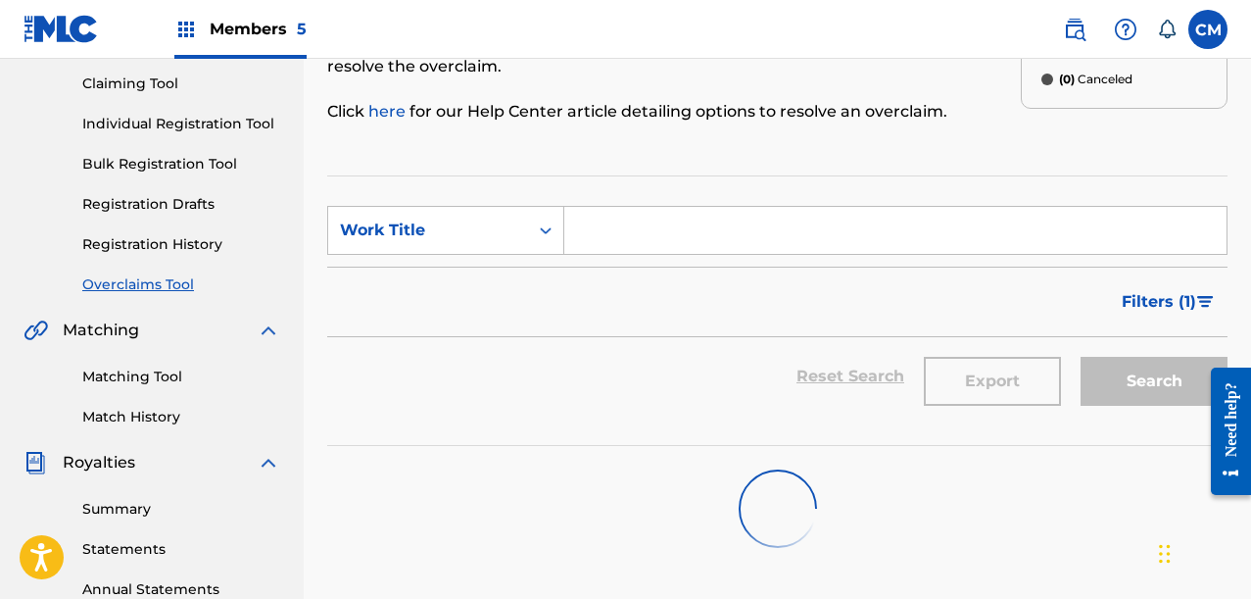
scroll to position [196, 0]
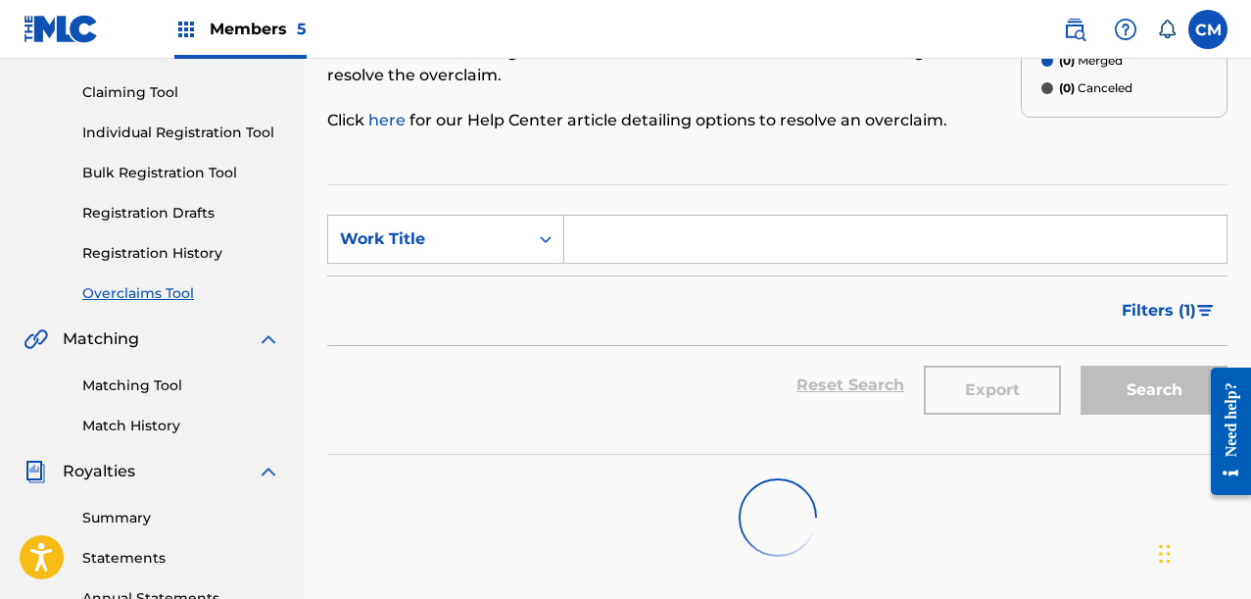
drag, startPoint x: 1226, startPoint y: 295, endPoint x: 1214, endPoint y: 301, distance: 13.1
click at [1224, 296] on button "Filters ( 1 )" at bounding box center [1169, 310] width 118 height 49
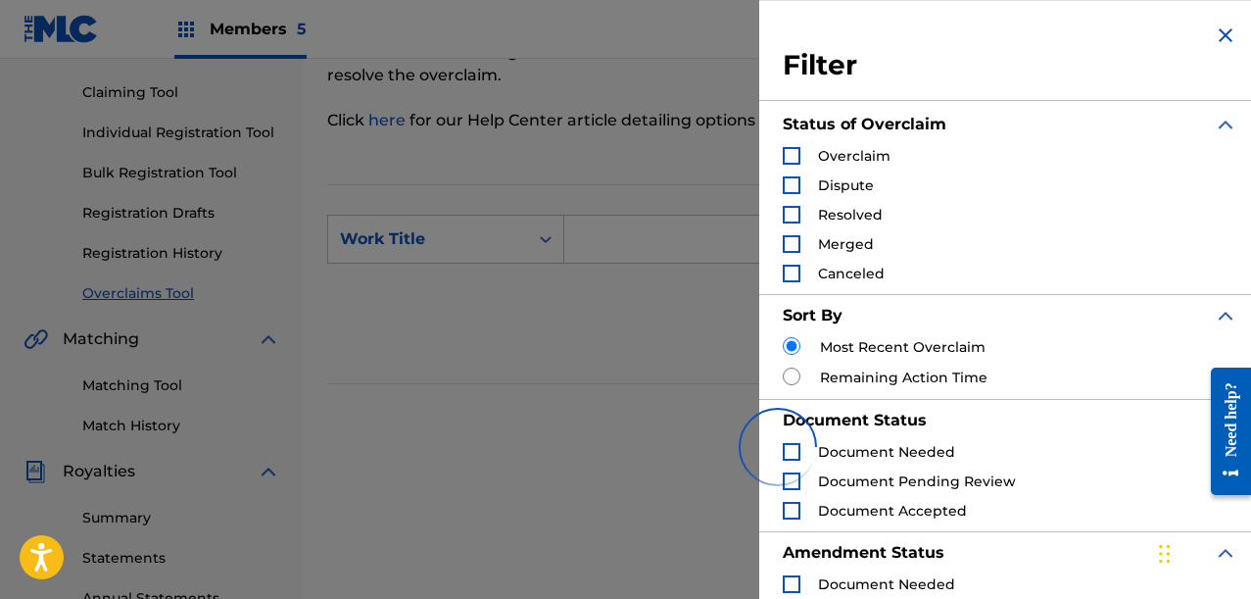
click at [857, 153] on span "Overclaim" at bounding box center [854, 156] width 73 height 18
click at [794, 160] on div "Search Form" at bounding box center [792, 156] width 18 height 18
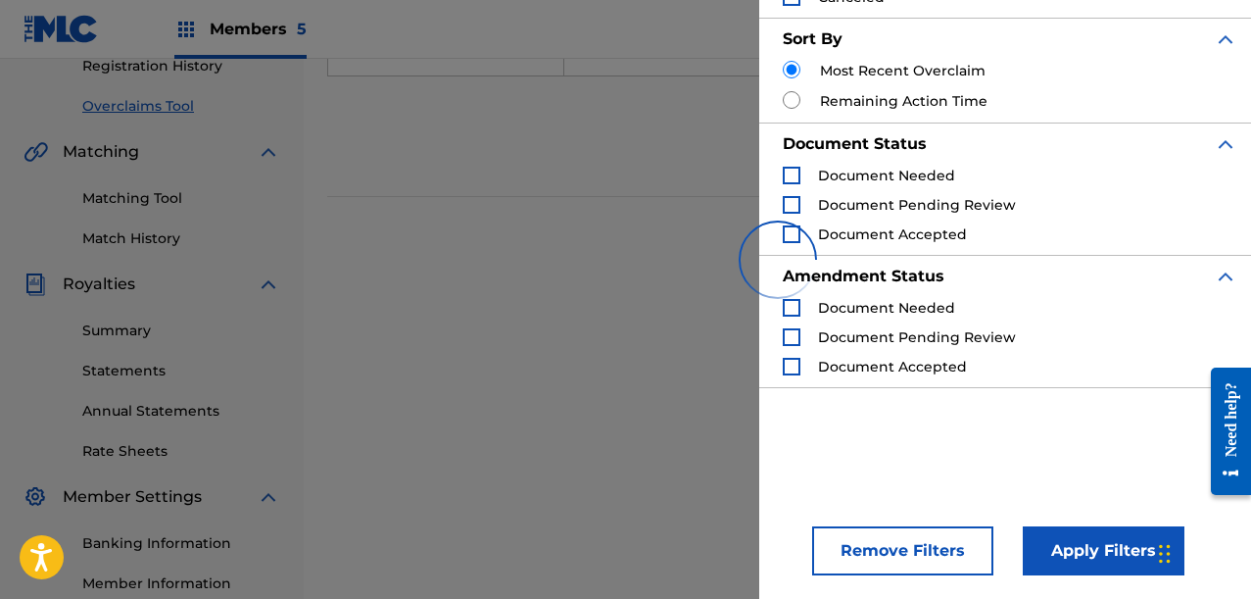
scroll to position [392, 0]
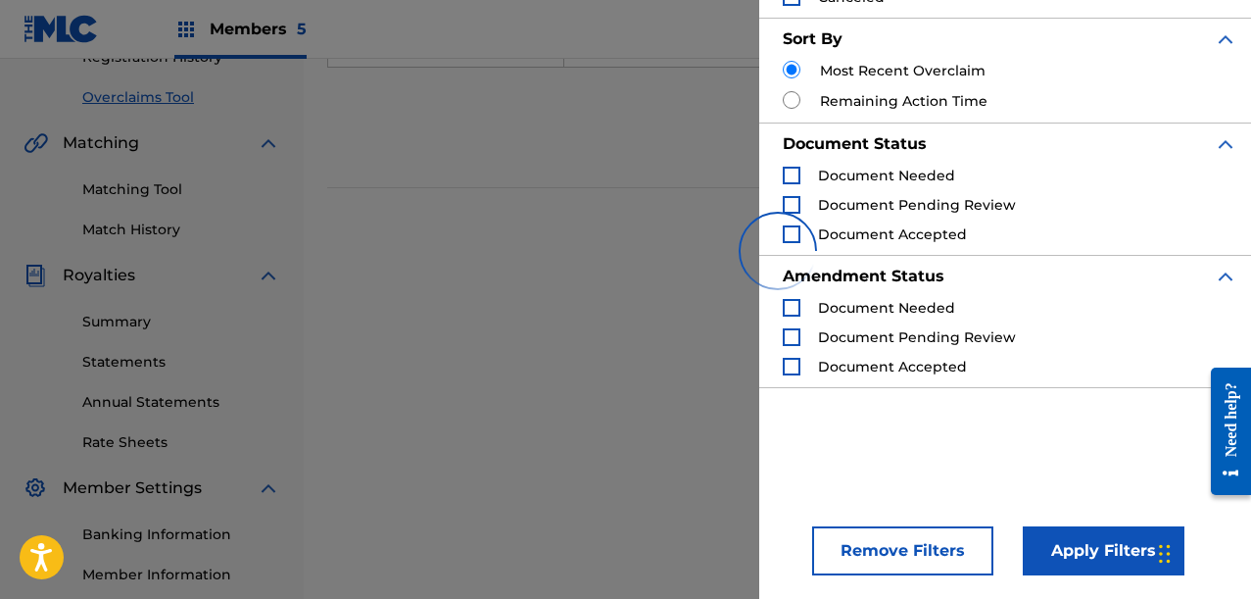
click at [1119, 556] on button "Apply Filters" at bounding box center [1104, 550] width 162 height 49
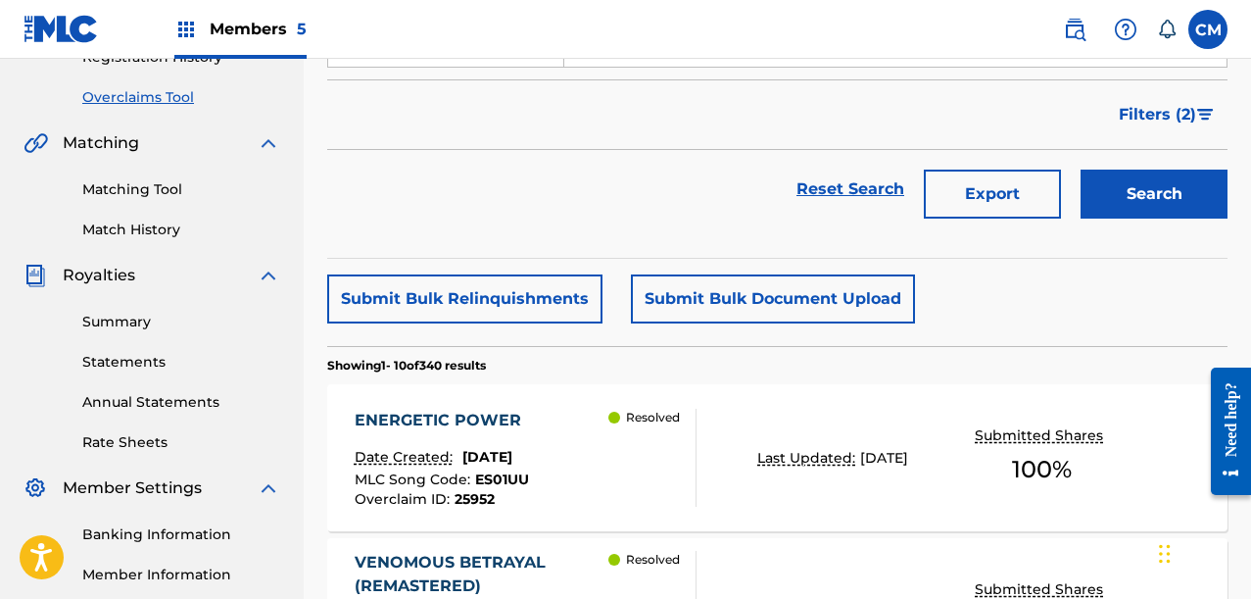
click at [1203, 125] on button "Filters ( 2 )" at bounding box center [1167, 114] width 121 height 49
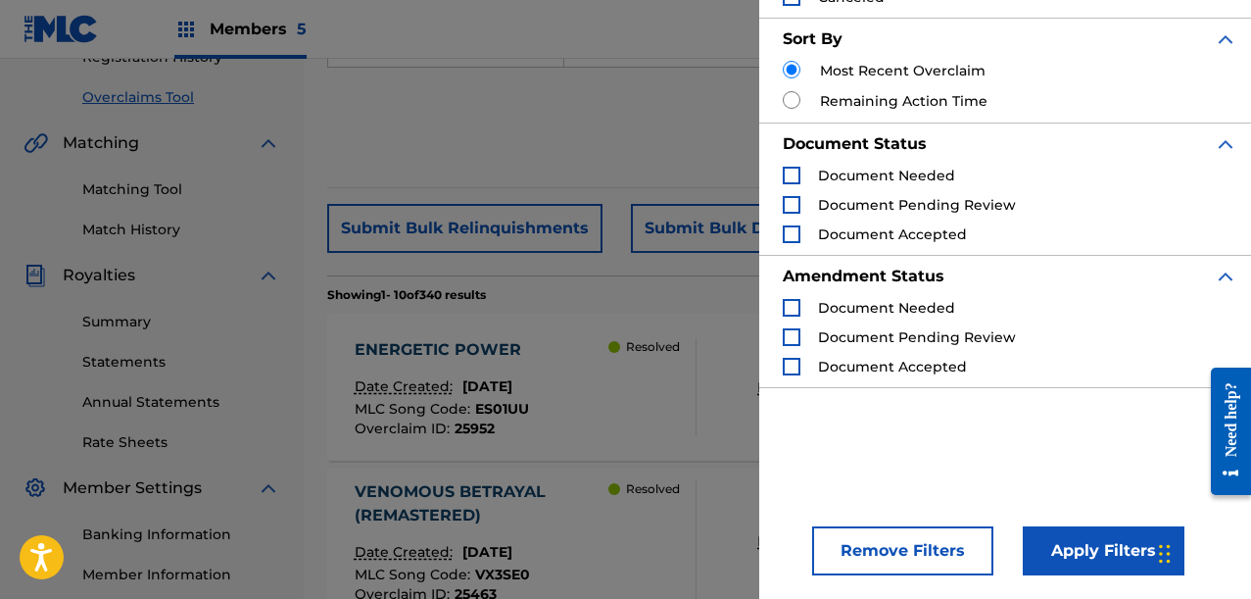
click at [1050, 526] on button "Apply Filters" at bounding box center [1104, 550] width 162 height 49
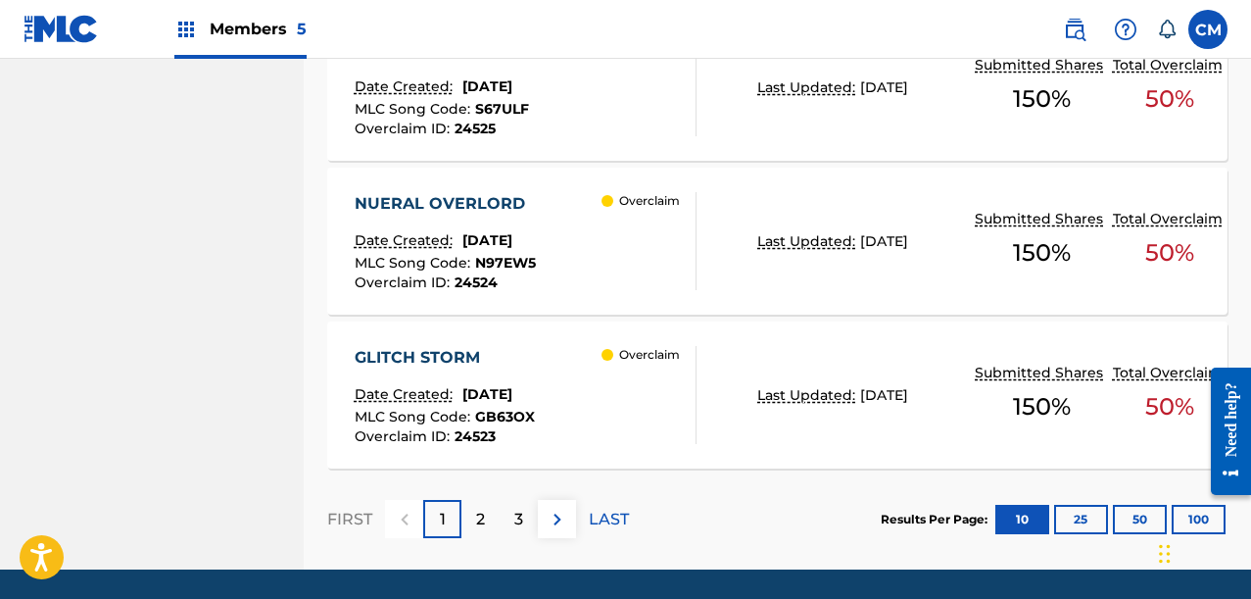
scroll to position [1904, 0]
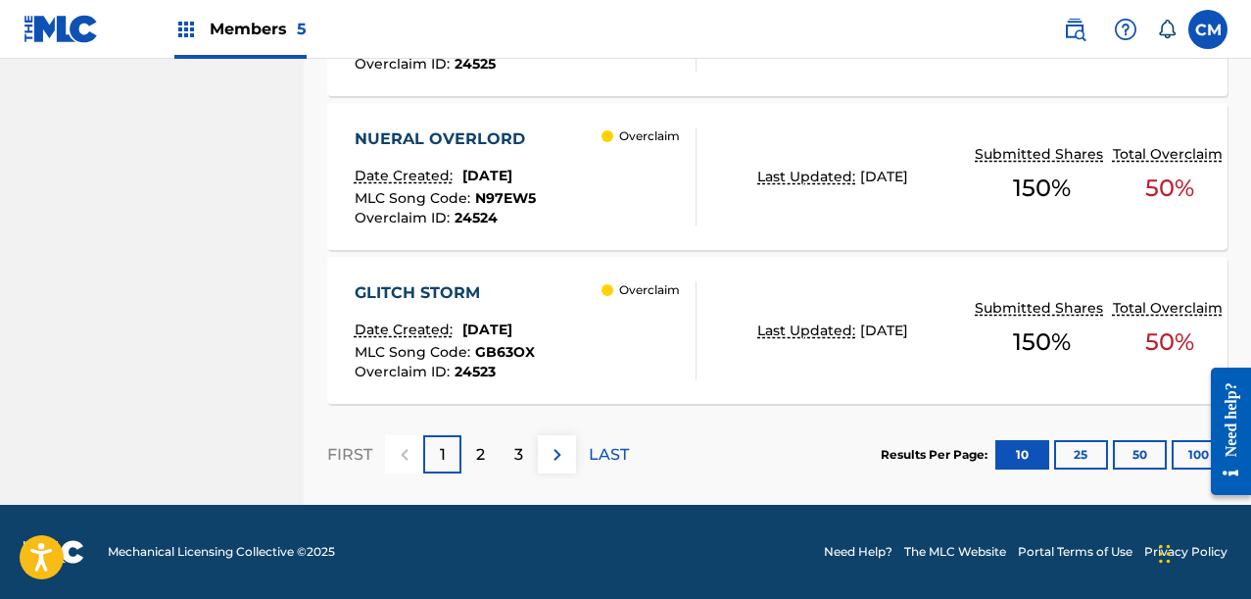
click at [585, 455] on div "FIRST 1 2 3 LAST" at bounding box center [478, 454] width 302 height 38
click at [597, 456] on p "LAST" at bounding box center [609, 455] width 40 height 24
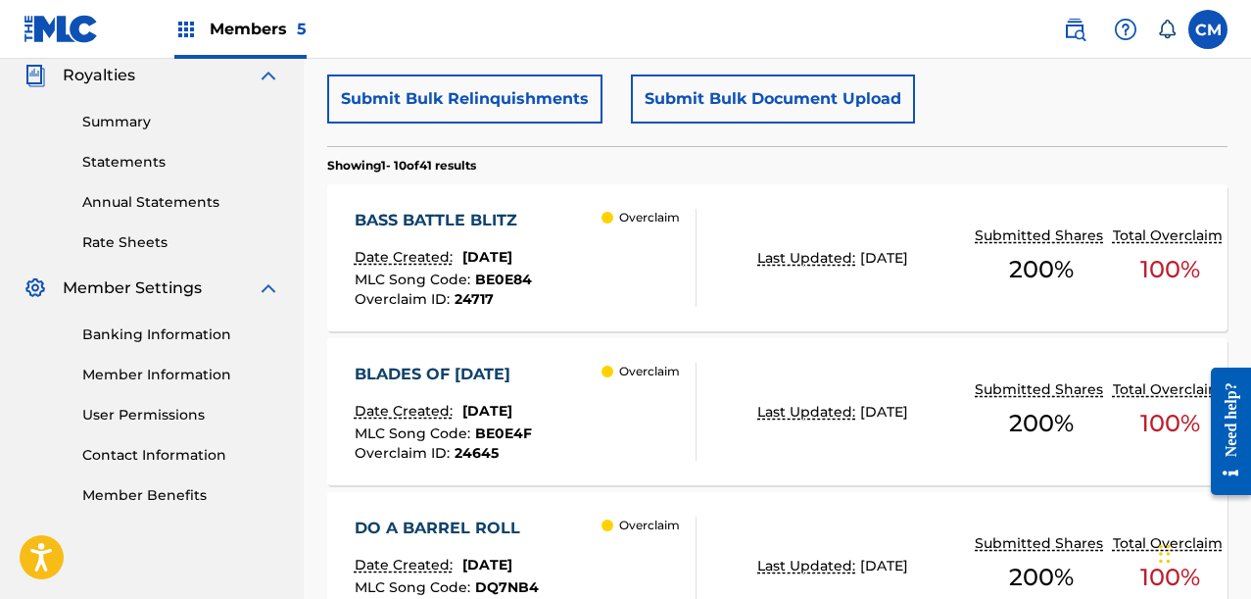
scroll to position [322, 0]
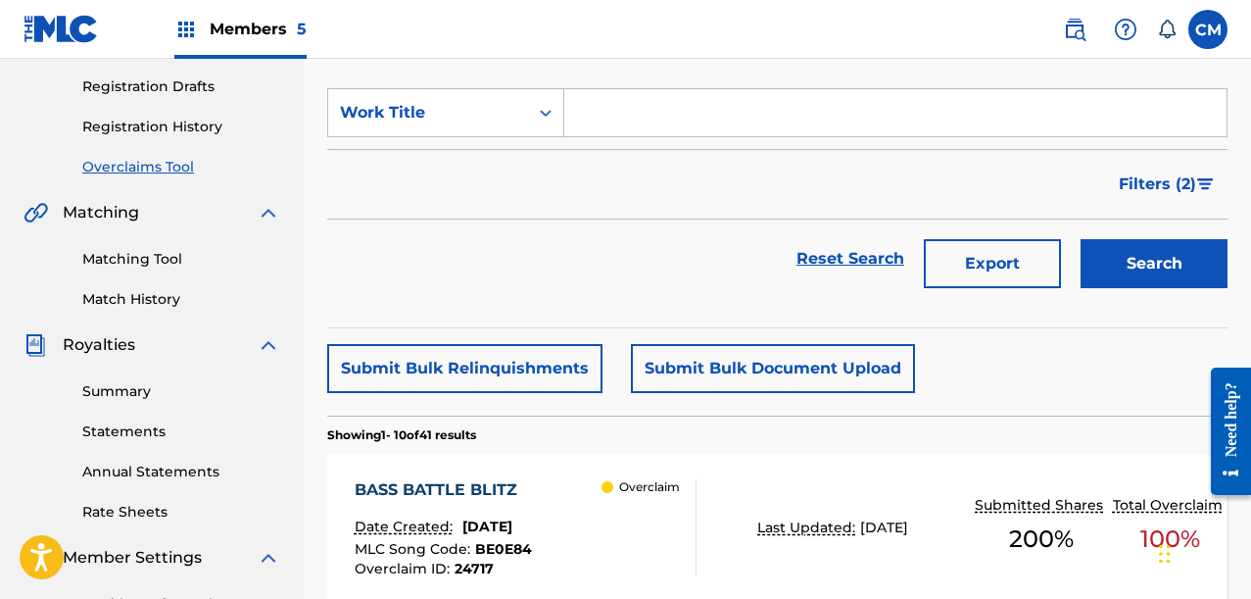
click at [529, 378] on button "Submit Bulk Relinquishments" at bounding box center [464, 368] width 275 height 49
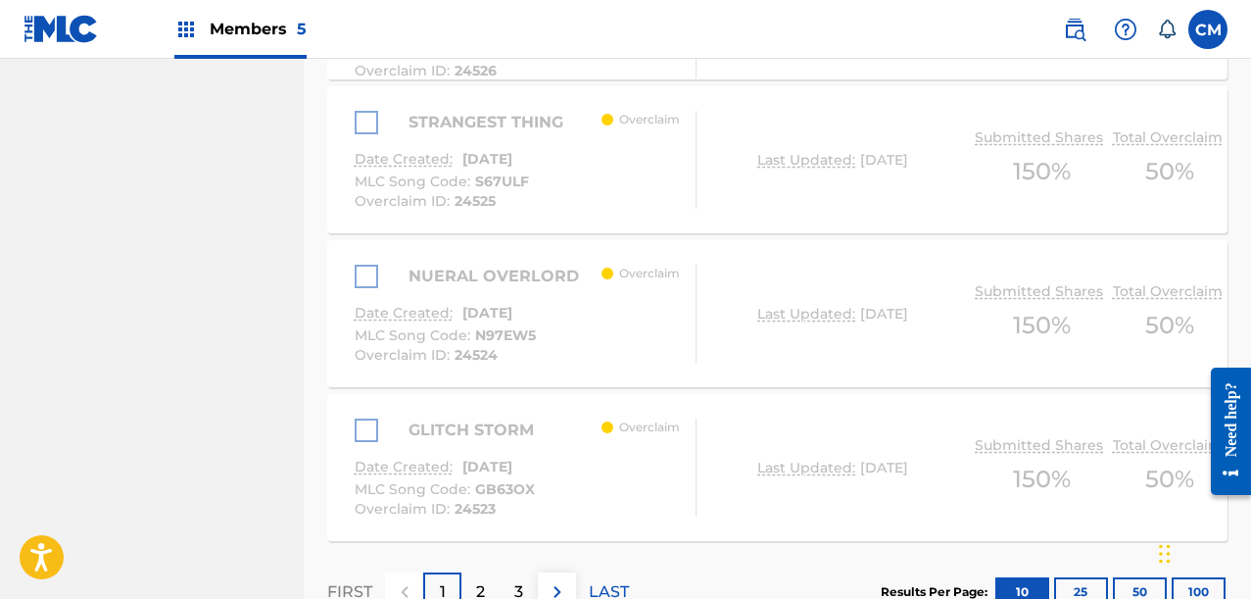
scroll to position [2047, 0]
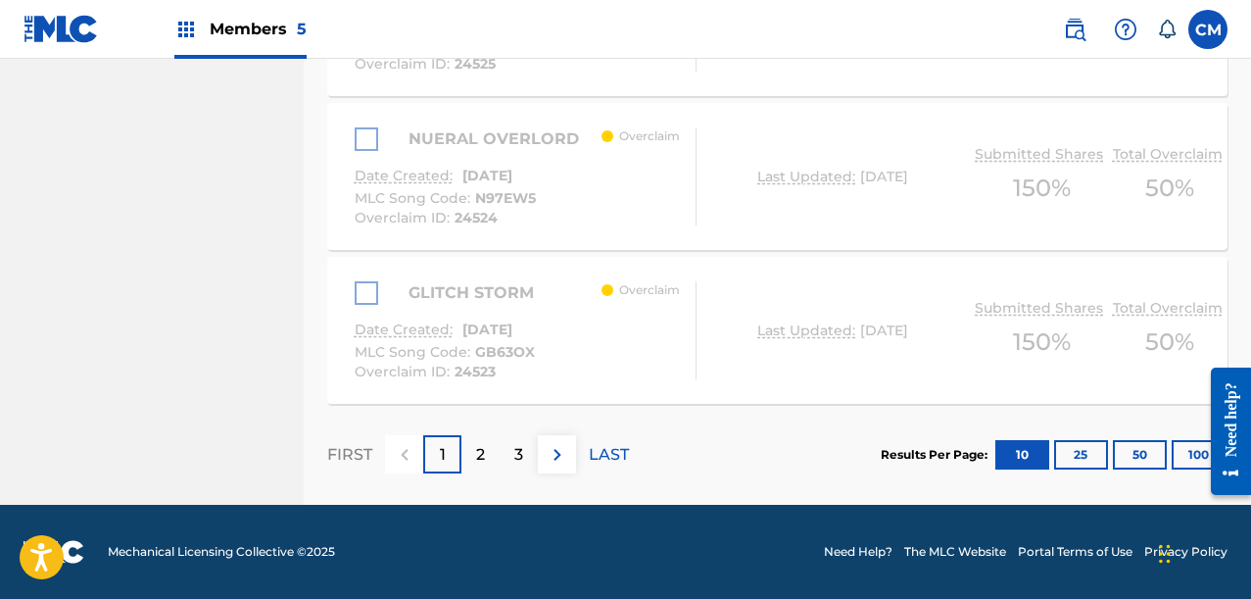
click at [600, 463] on p "LAST" at bounding box center [609, 455] width 40 height 24
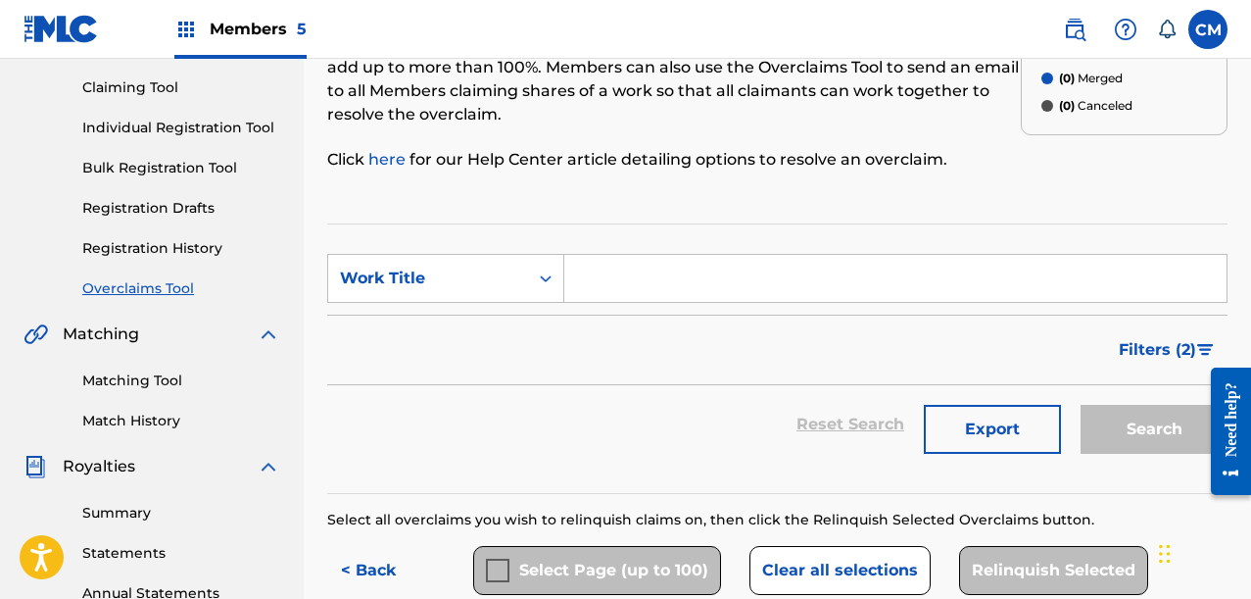
scroll to position [588, 0]
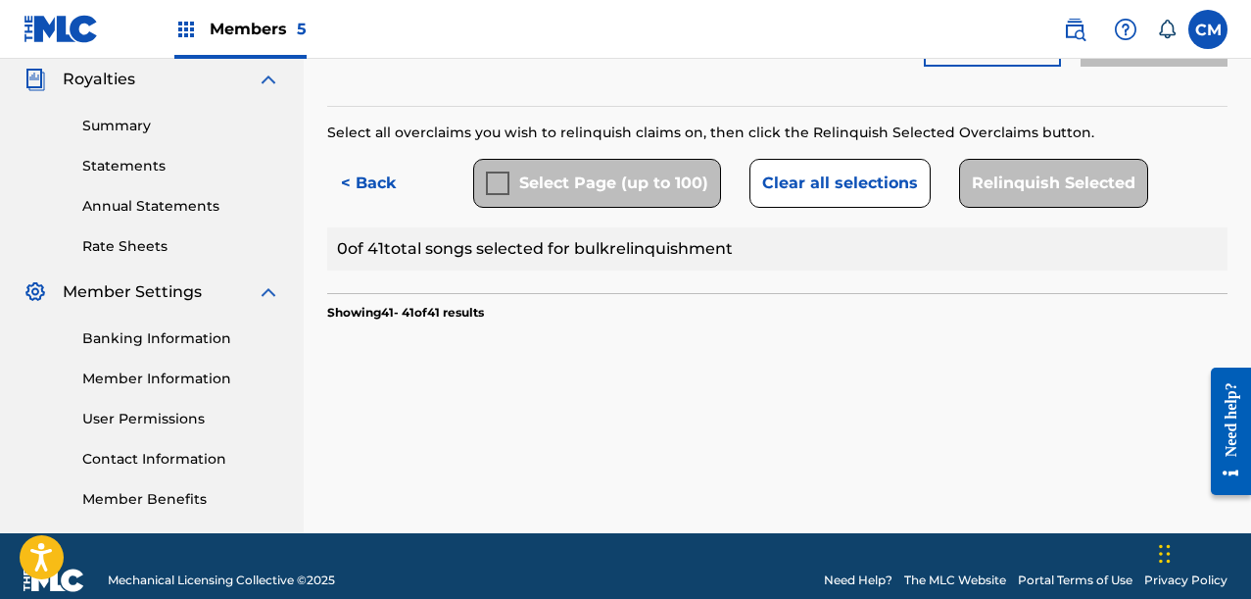
click at [401, 189] on button "< Back" at bounding box center [386, 183] width 118 height 49
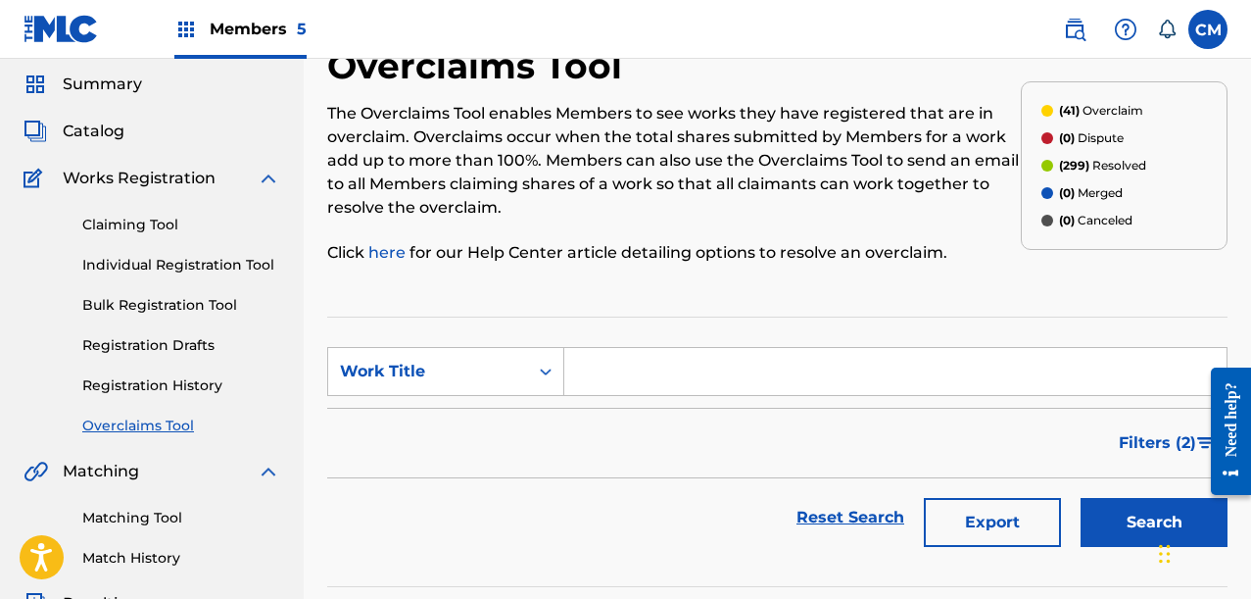
scroll to position [98, 0]
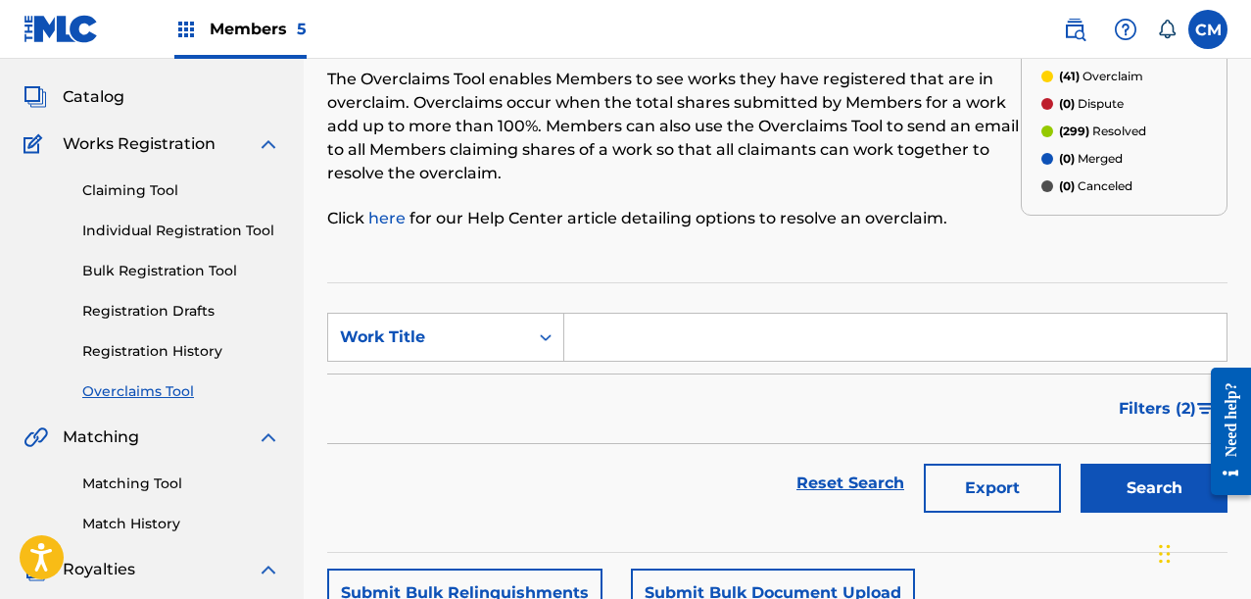
click at [185, 376] on div "Claiming Tool Individual Registration Tool Bulk Registration Tool Registration …" at bounding box center [152, 279] width 257 height 246
click at [176, 386] on link "Overclaims Tool" at bounding box center [181, 391] width 198 height 21
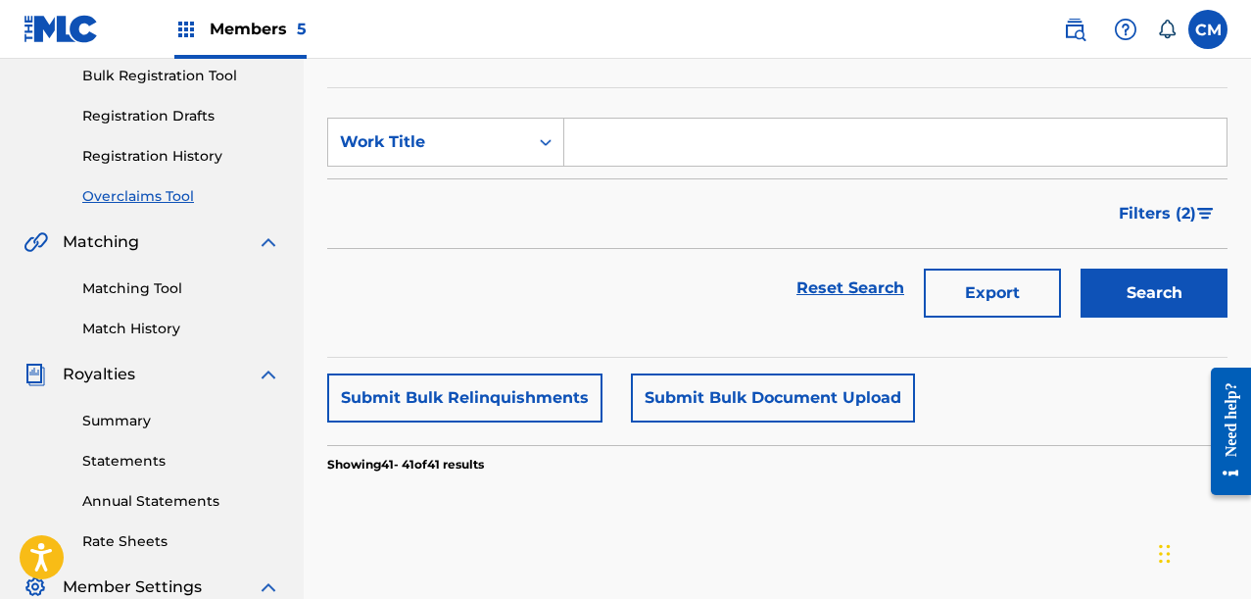
scroll to position [294, 0]
click at [1149, 211] on span "Filters ( 2 )" at bounding box center [1157, 213] width 77 height 24
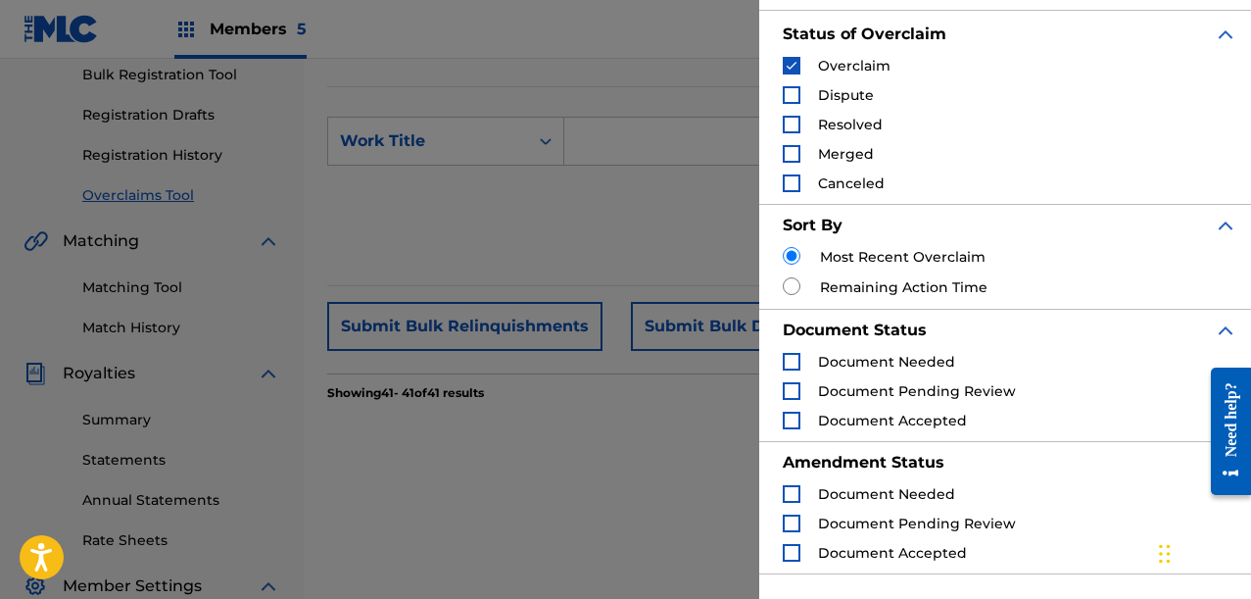
scroll to position [276, 0]
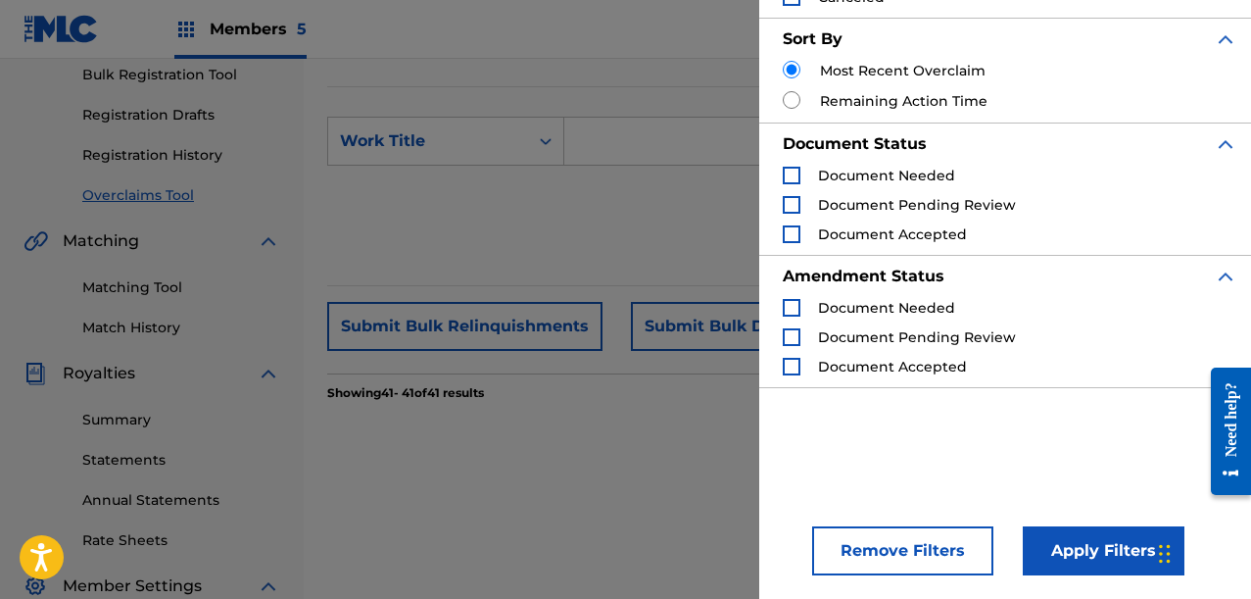
click at [1113, 552] on button "Apply Filters" at bounding box center [1104, 550] width 162 height 49
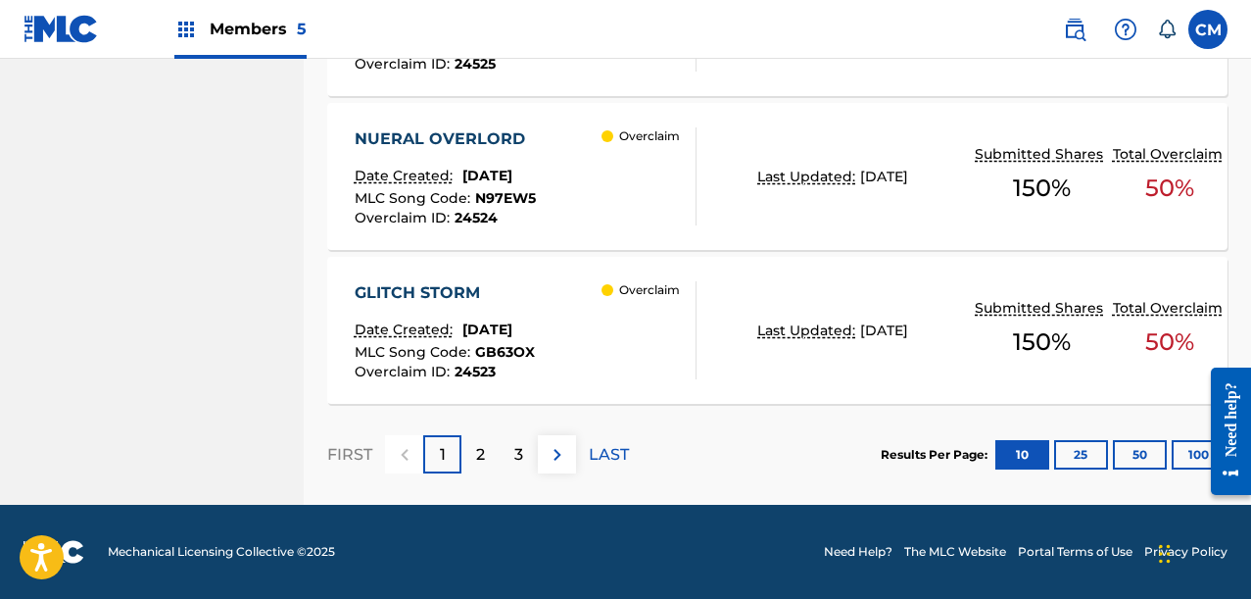
click at [521, 465] on p "3" at bounding box center [518, 455] width 9 height 24
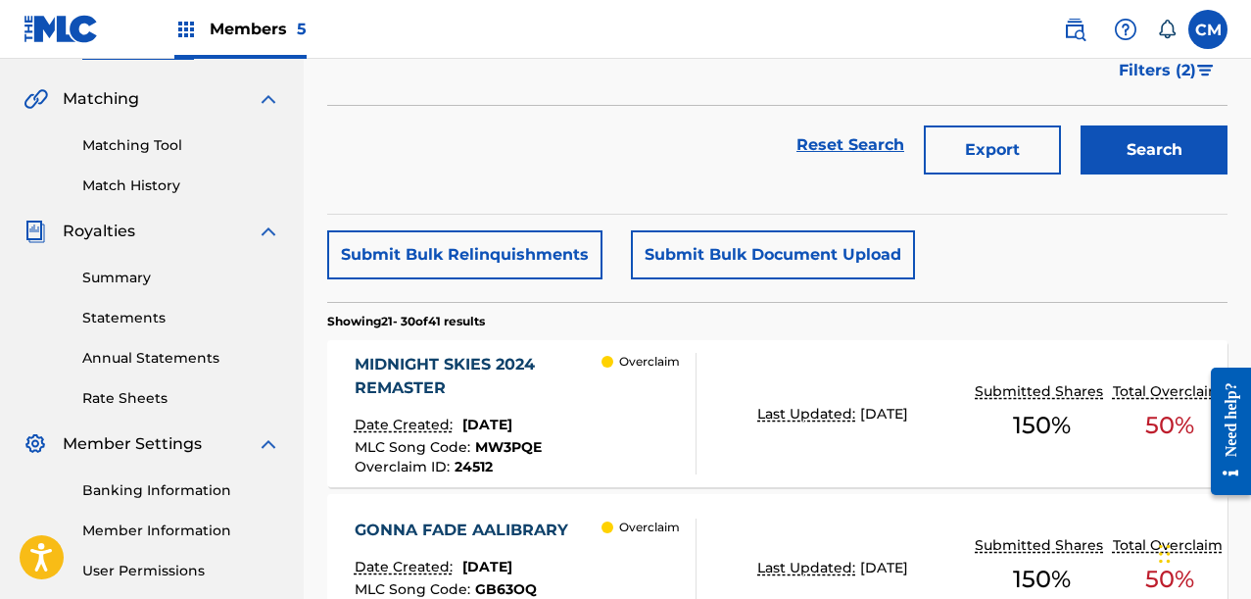
scroll to position [434, 0]
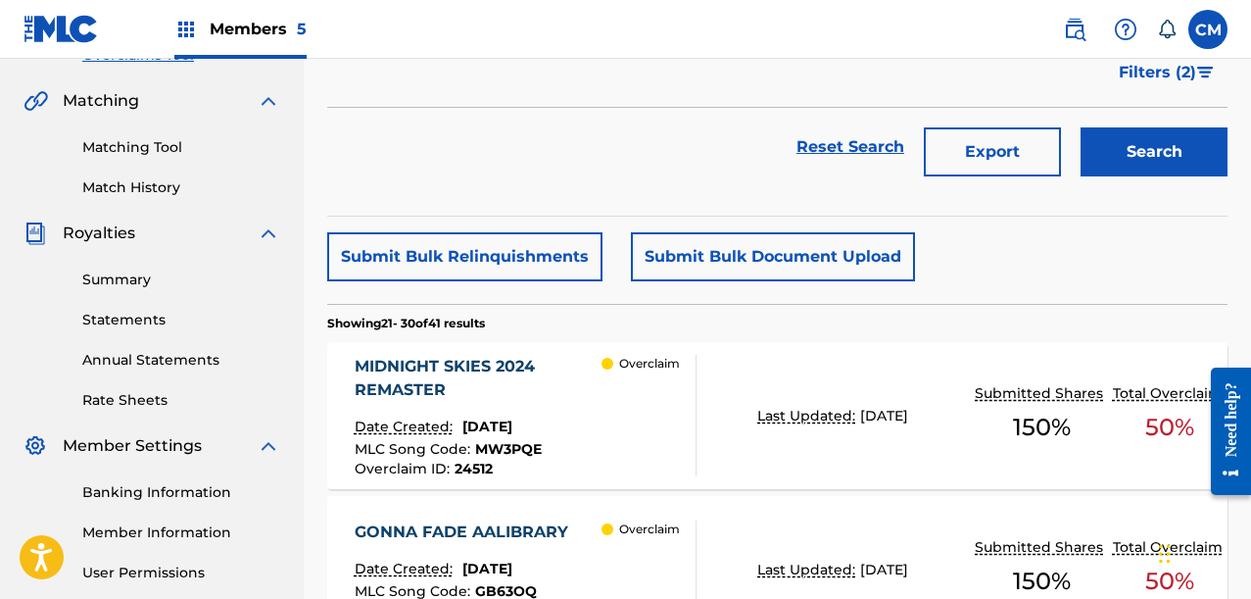
click at [548, 254] on button "Submit Bulk Relinquishments" at bounding box center [464, 256] width 275 height 49
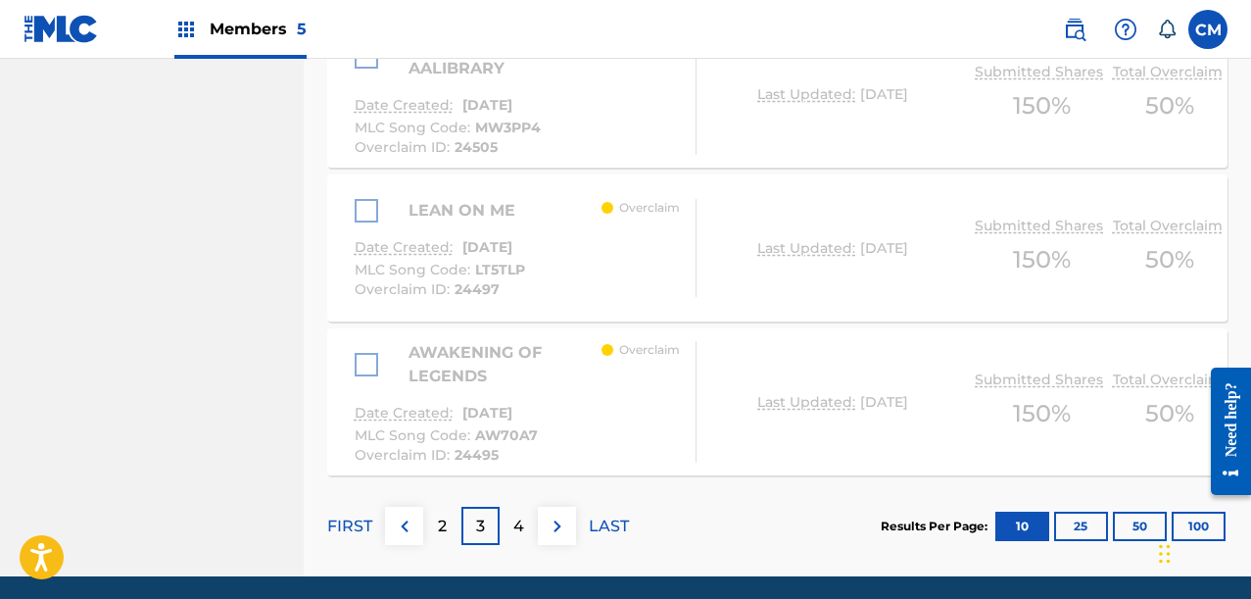
scroll to position [2047, 0]
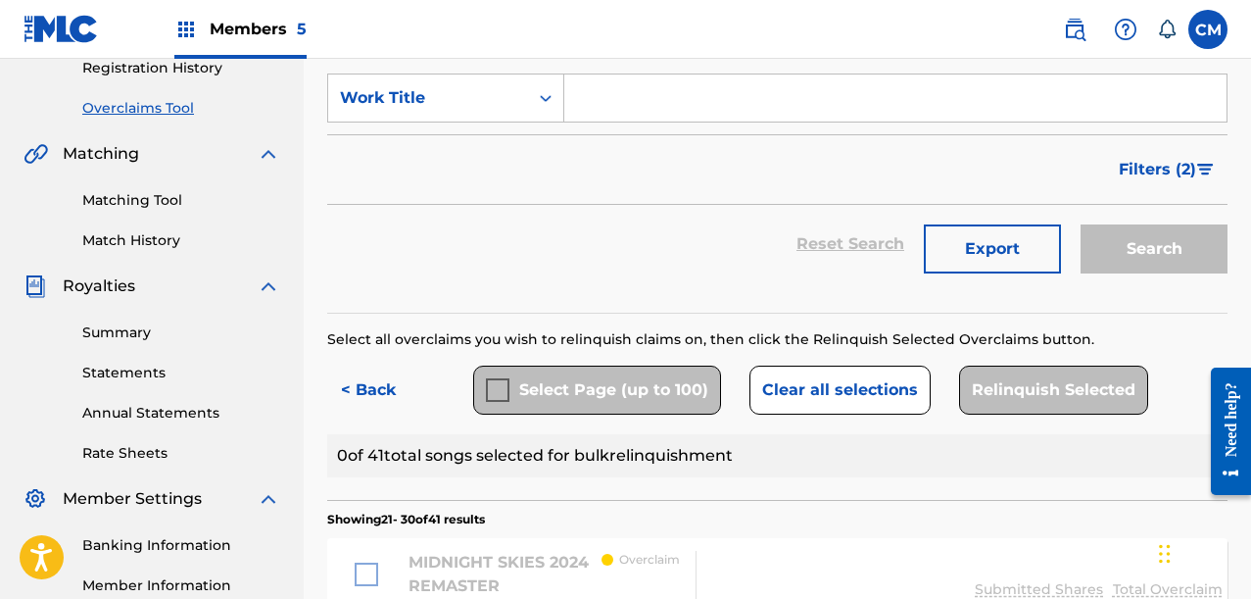
click at [263, 11] on div "Members 5" at bounding box center [240, 29] width 132 height 58
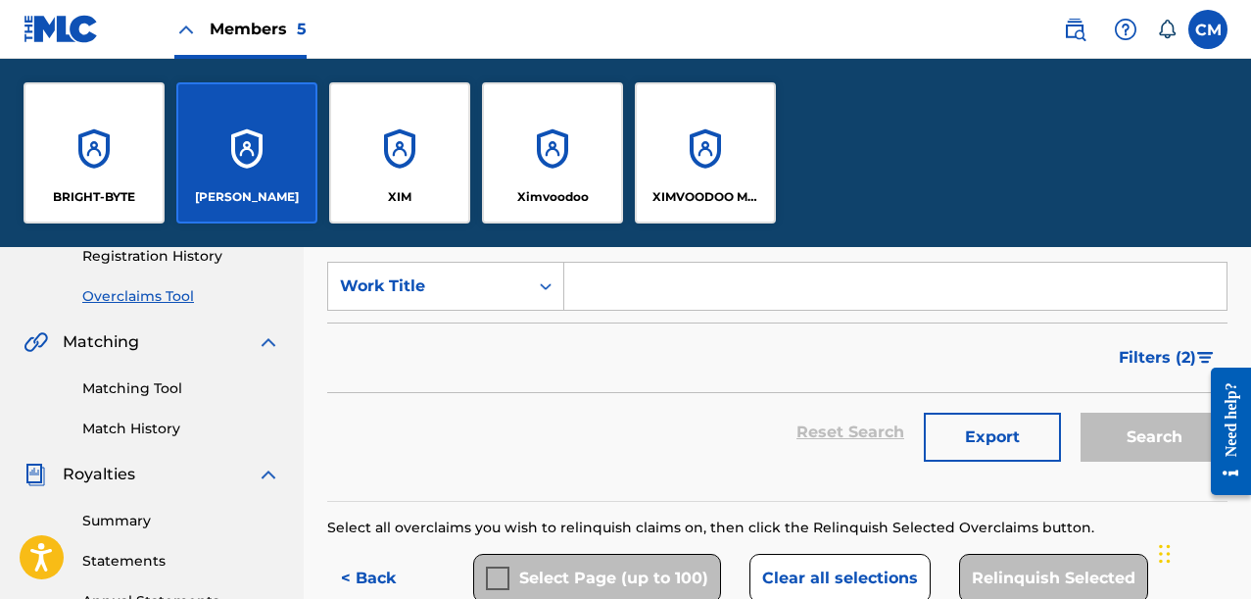
scroll to position [569, 0]
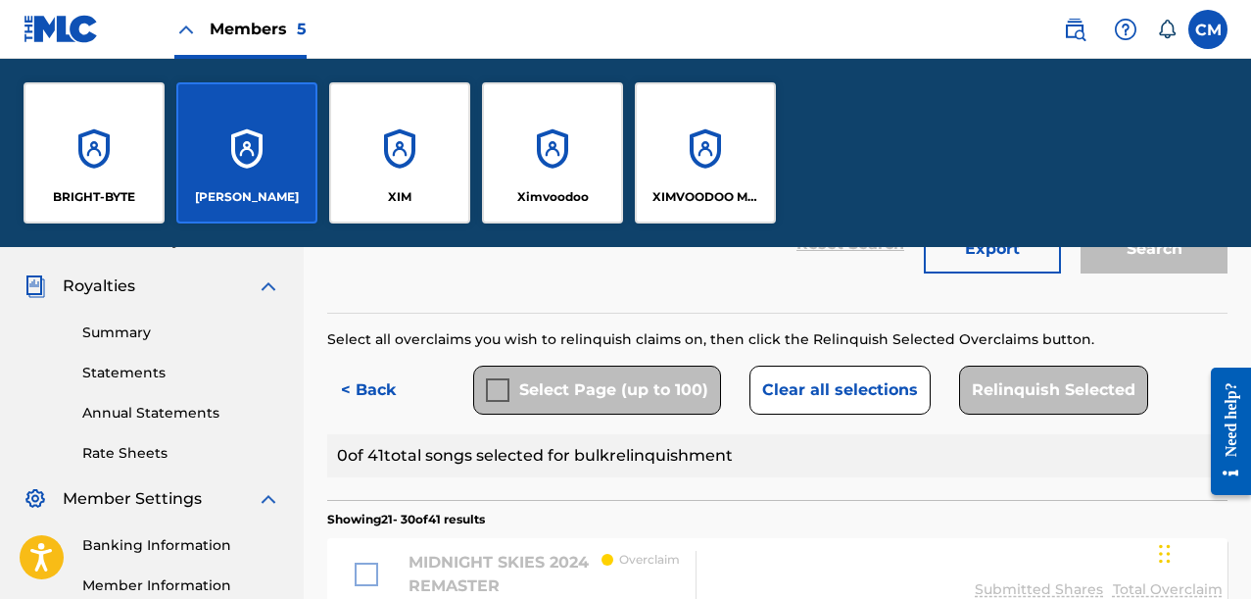
click at [674, 125] on div "XIMVOODOO MUSIC" at bounding box center [705, 152] width 141 height 141
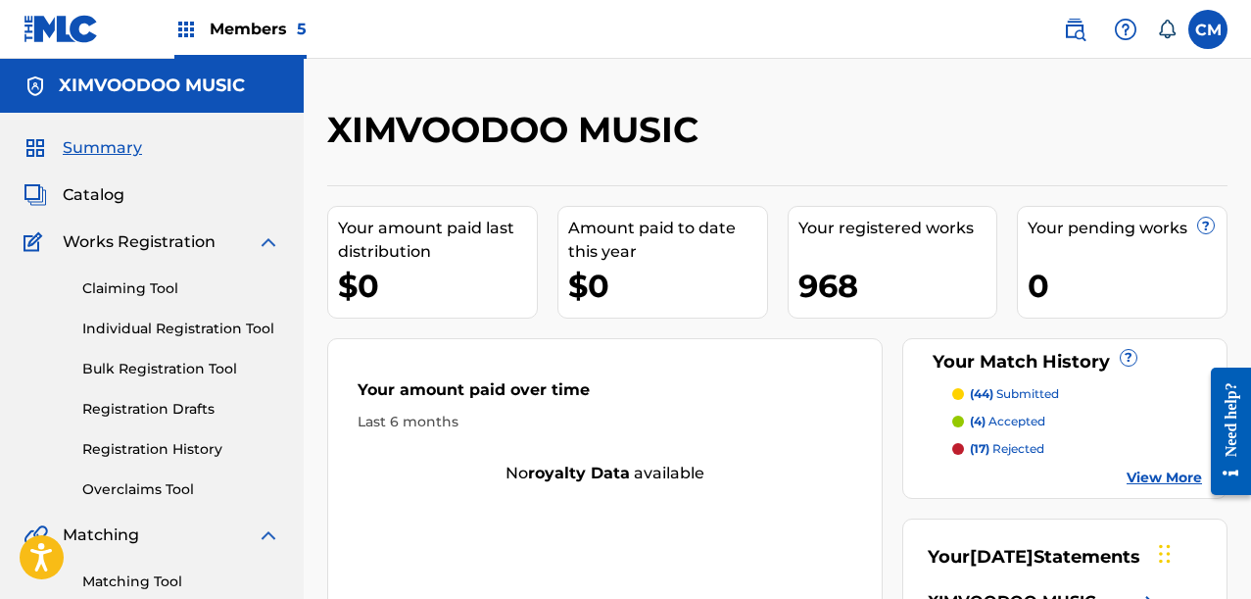
click at [163, 491] on link "Overclaims Tool" at bounding box center [181, 489] width 198 height 21
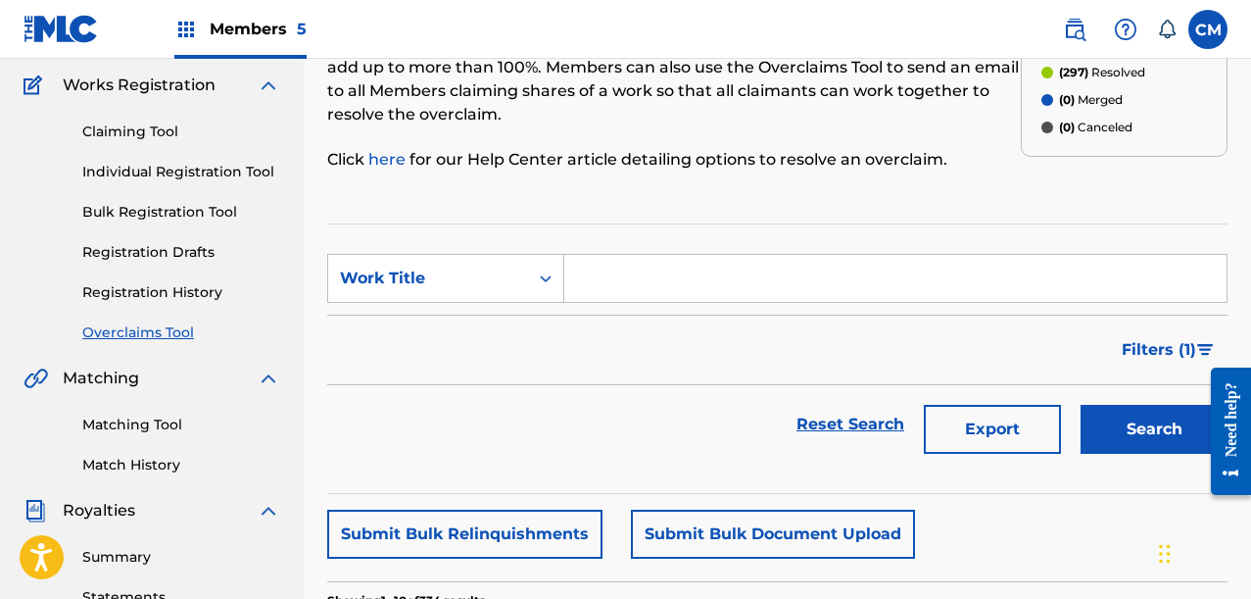
scroll to position [392, 0]
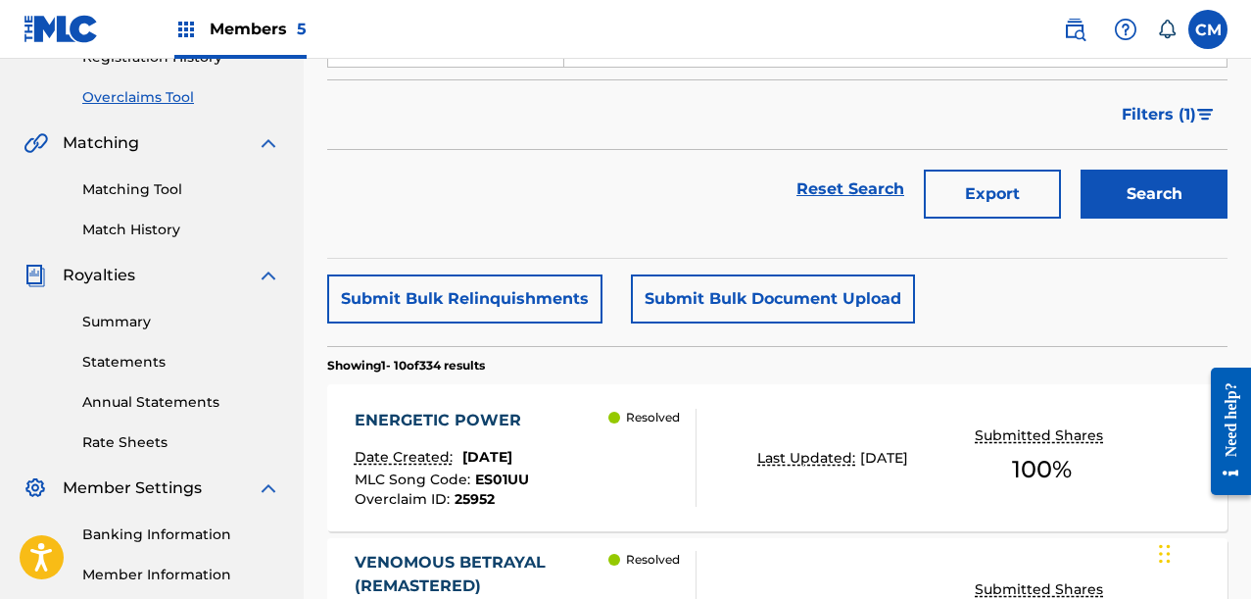
click at [107, 332] on div "Summary Statements Annual Statements Rate Sheets" at bounding box center [152, 370] width 257 height 166
click at [103, 329] on link "Summary" at bounding box center [181, 322] width 198 height 21
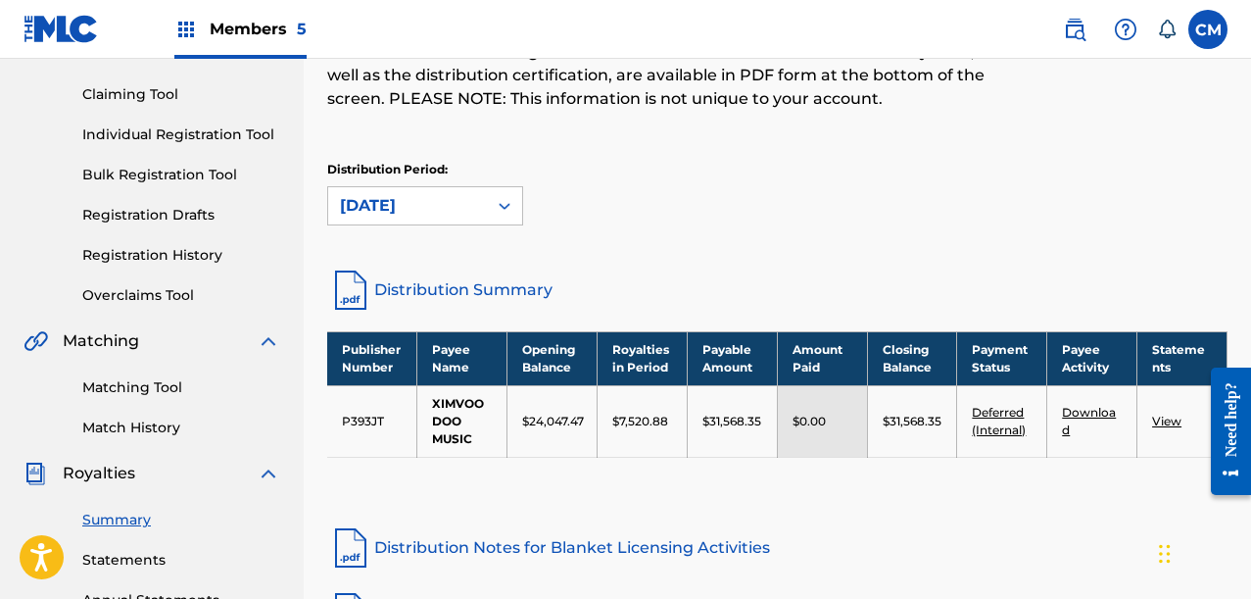
scroll to position [196, 0]
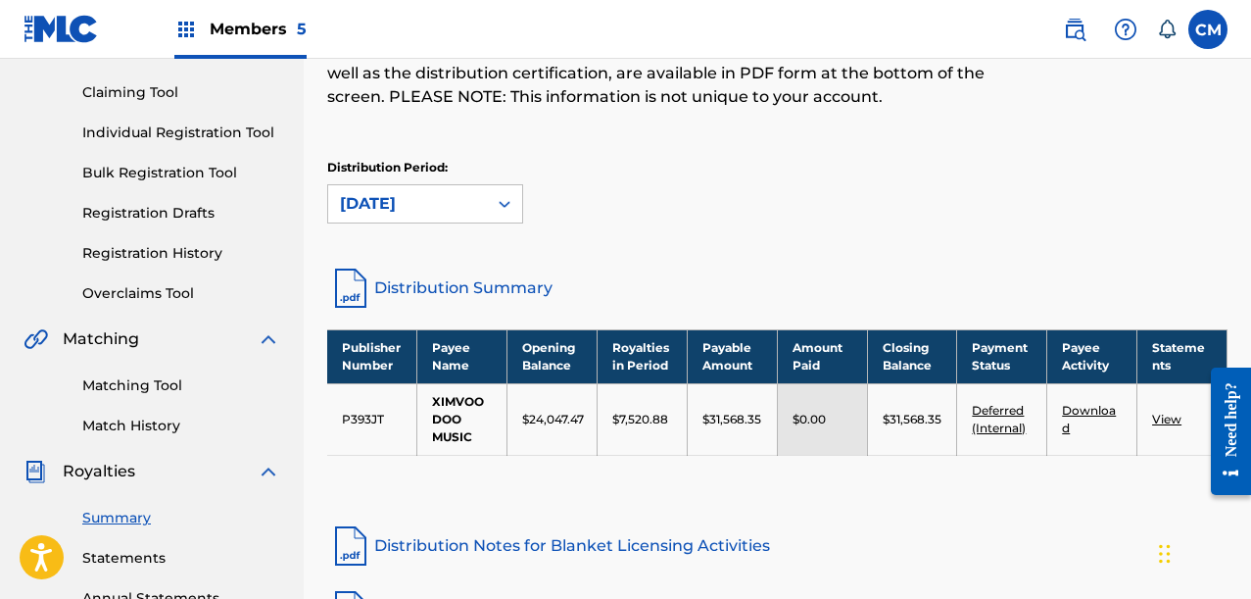
click at [1021, 436] on td "Deferred (Internal)" at bounding box center [1002, 419] width 90 height 72
click at [1013, 431] on link "Deferred (Internal)" at bounding box center [999, 419] width 54 height 32
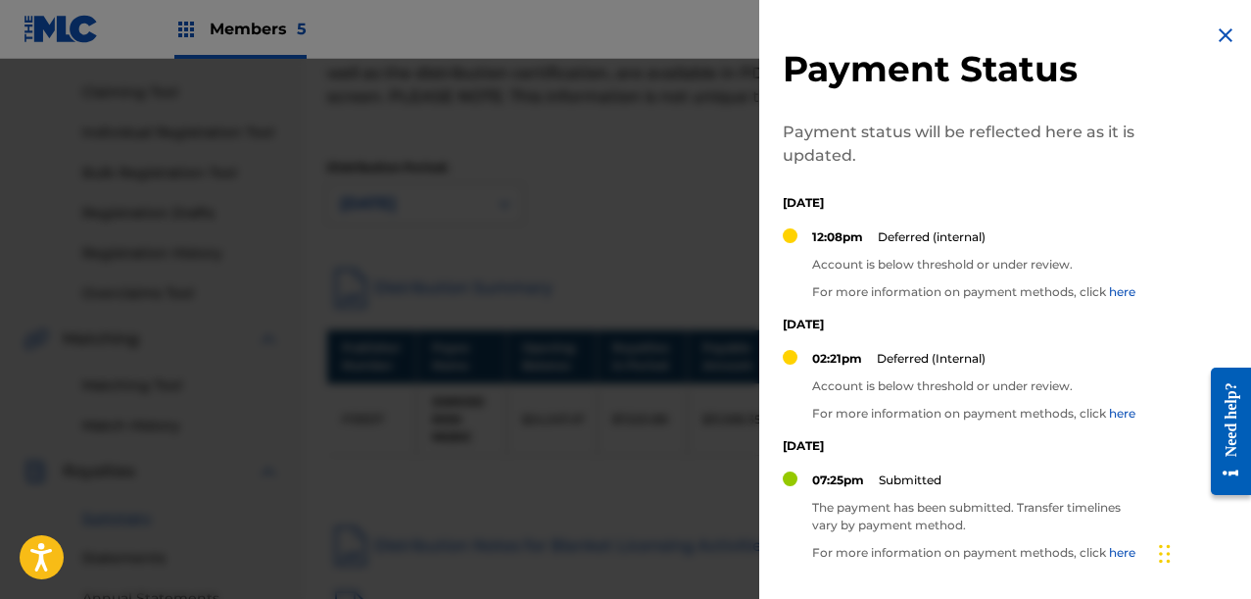
click at [637, 77] on div at bounding box center [625, 358] width 1251 height 599
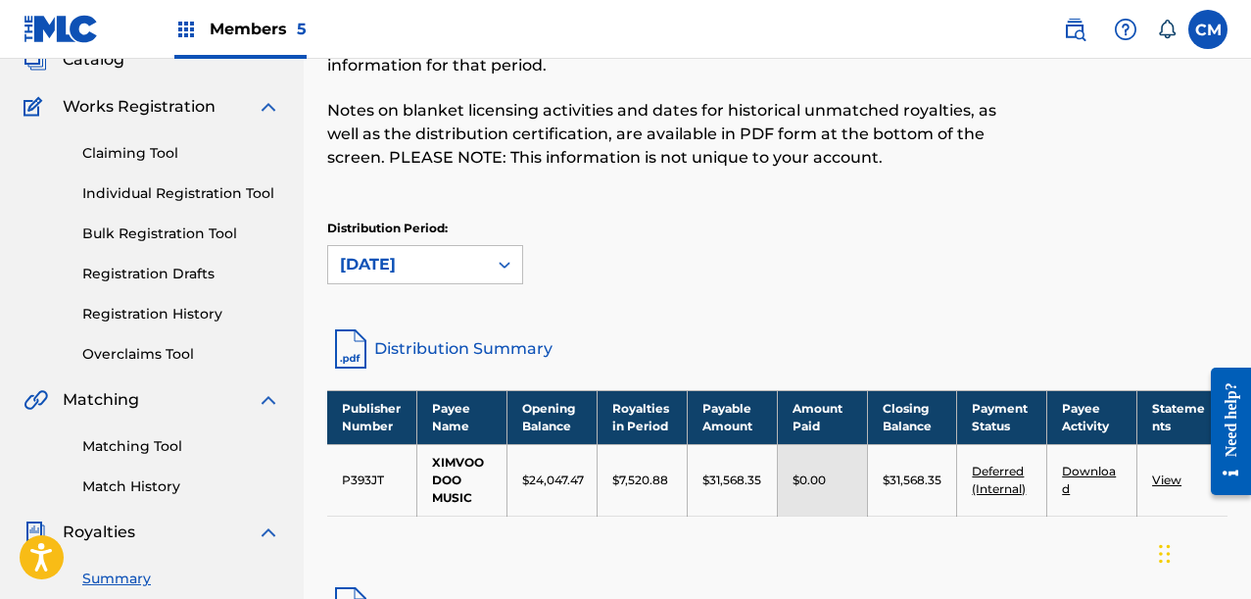
scroll to position [0, 0]
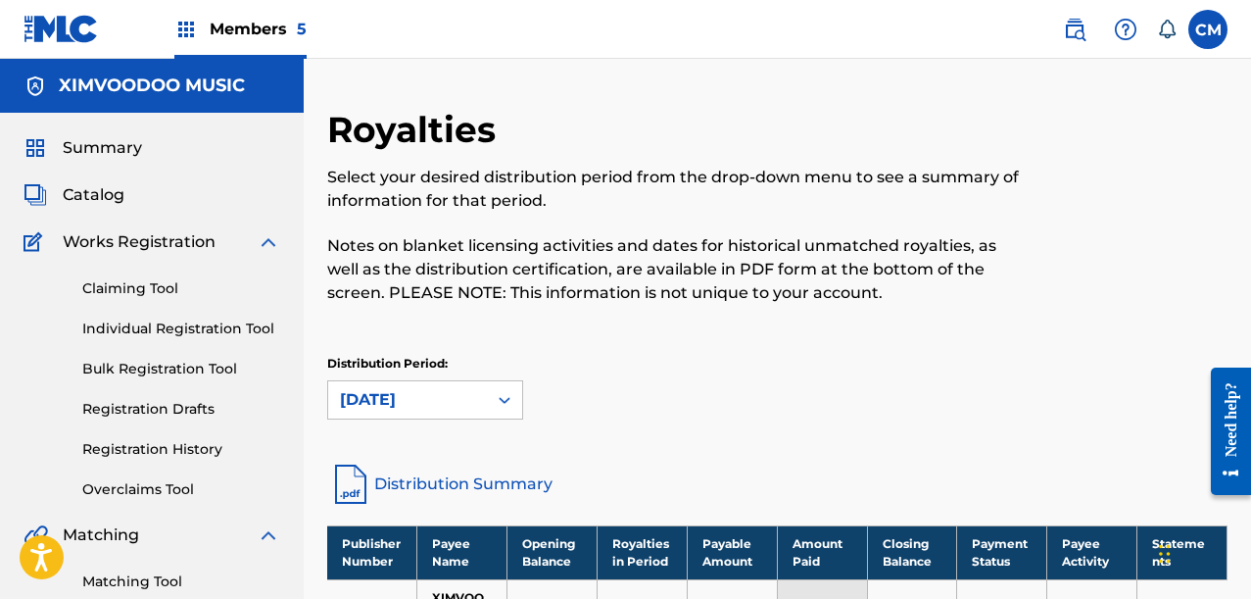
click at [263, 43] on div "Members 5" at bounding box center [240, 29] width 132 height 58
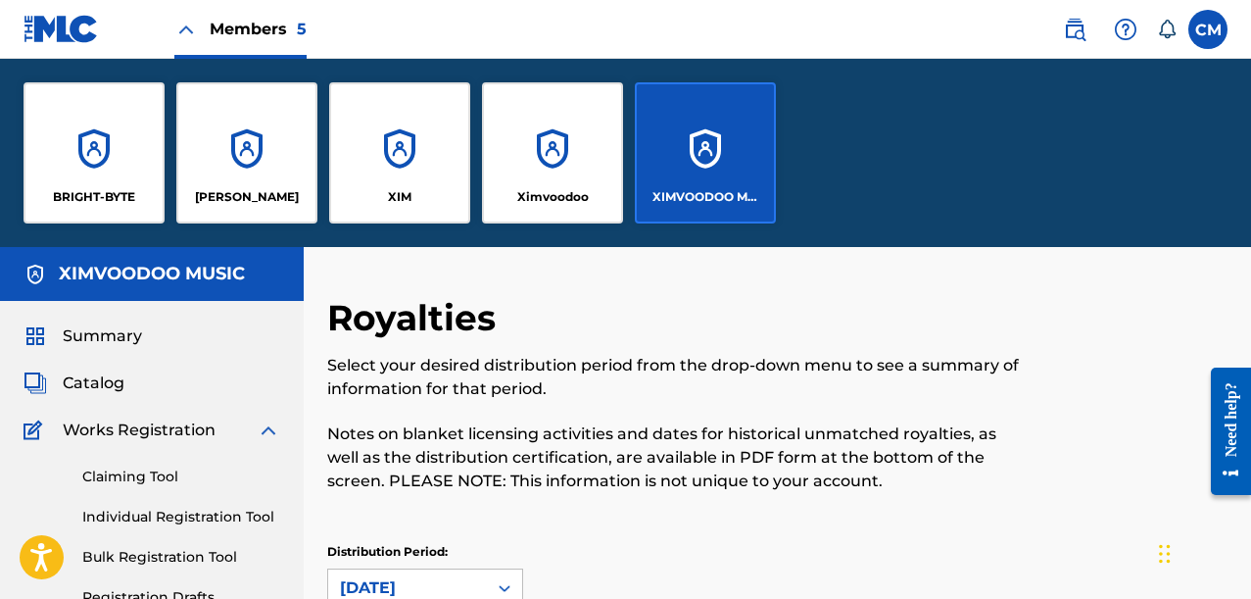
click at [114, 149] on div "BRIGHT-BYTE" at bounding box center [94, 152] width 141 height 141
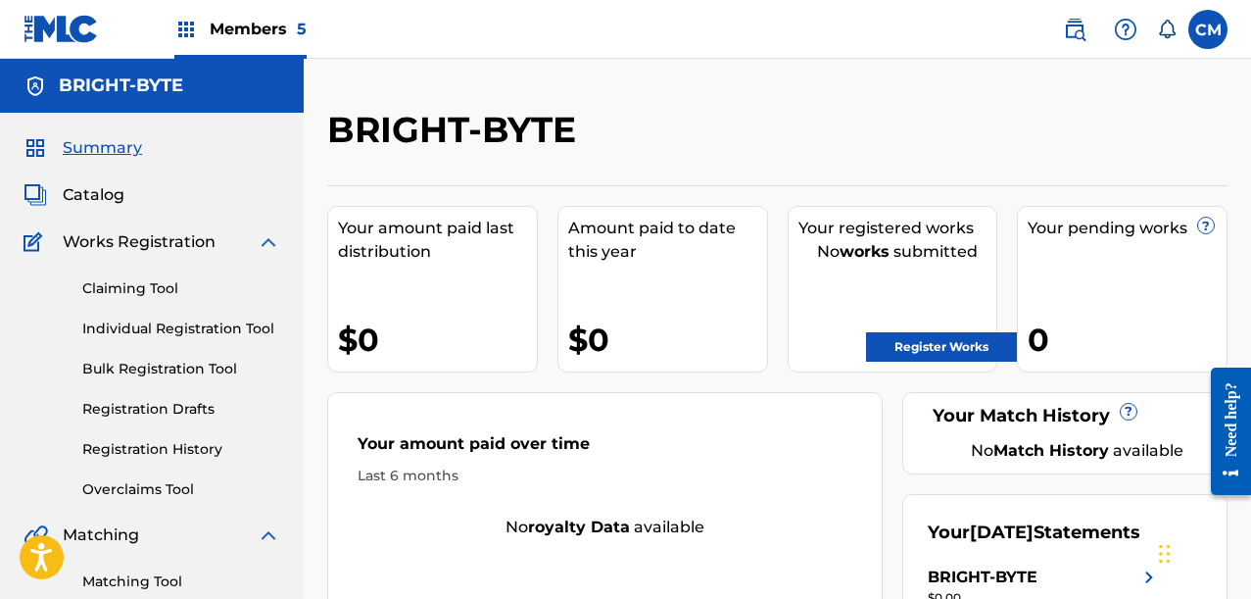
click at [258, 37] on span "Members 5" at bounding box center [258, 29] width 97 height 23
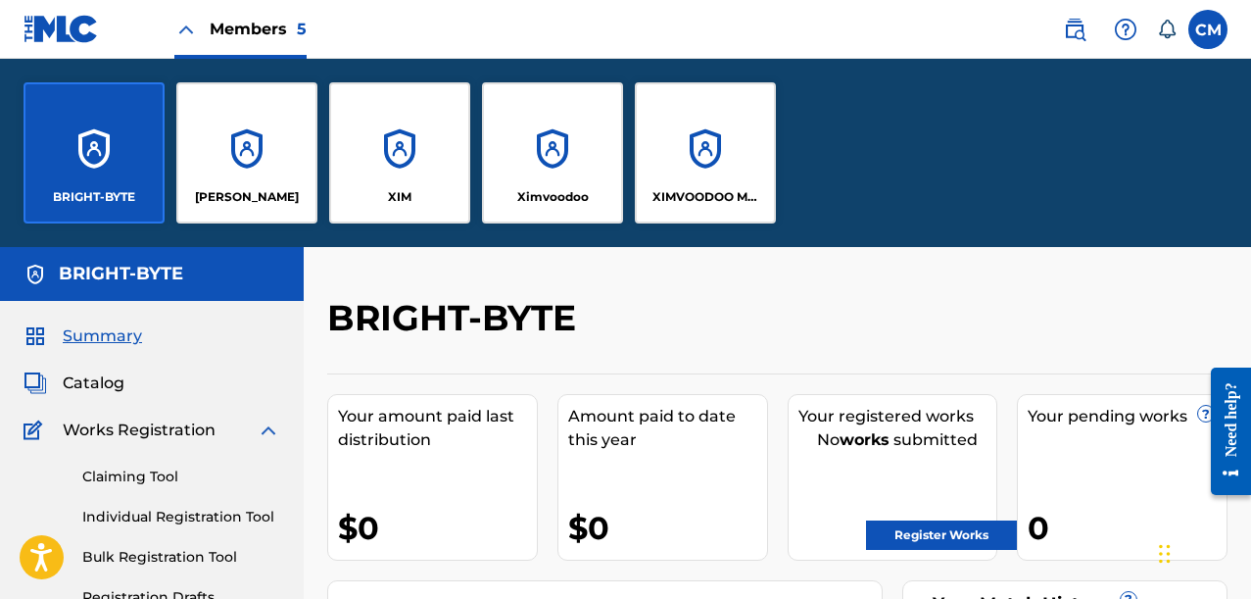
click at [414, 131] on div "XIM" at bounding box center [399, 152] width 141 height 141
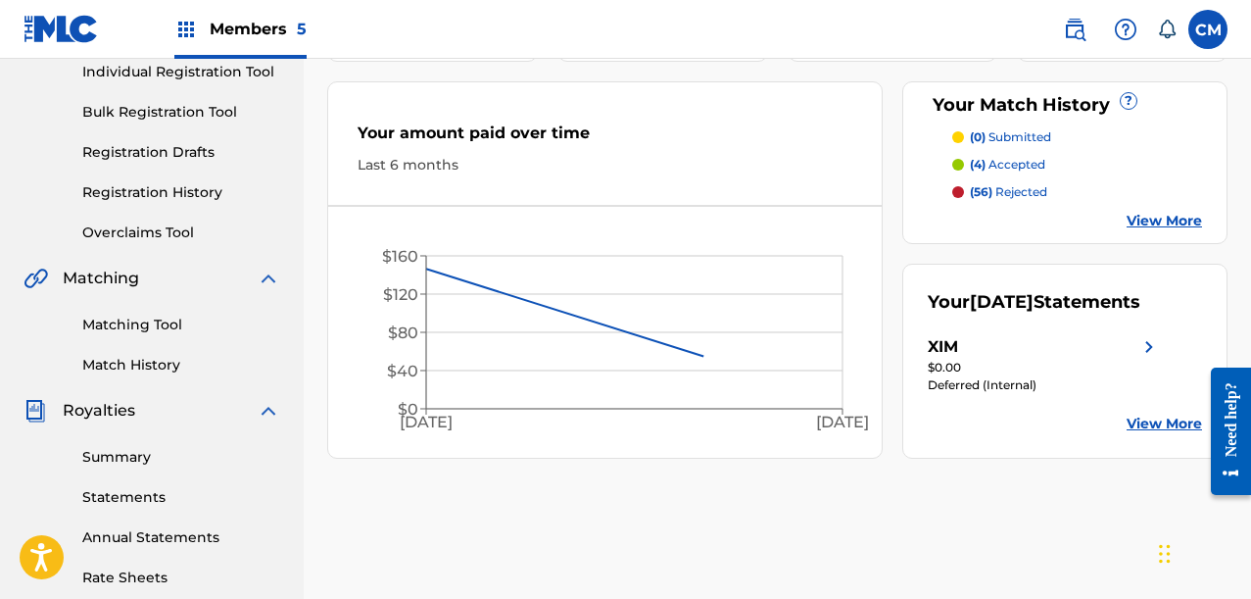
scroll to position [294, 0]
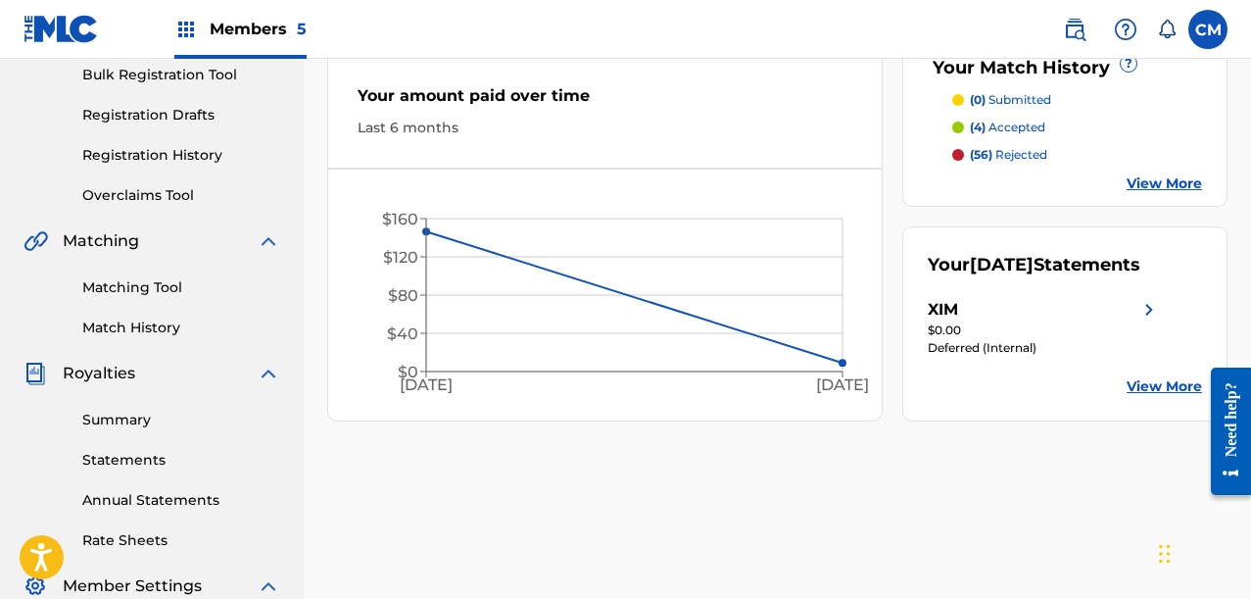
click at [1185, 358] on div "Your [DATE] Statements XIM $0.00 Deferred (Internal) View More" at bounding box center [1064, 323] width 325 height 195
click at [1182, 367] on div "Your [DATE] Statements XIM $0.00 Deferred (Internal) View More" at bounding box center [1064, 323] width 325 height 195
click at [1177, 378] on div "Your [DATE] Statements XIM $0.00 Deferred (Internal) View More" at bounding box center [1064, 323] width 325 height 195
click at [1173, 379] on link "View More" at bounding box center [1164, 386] width 75 height 21
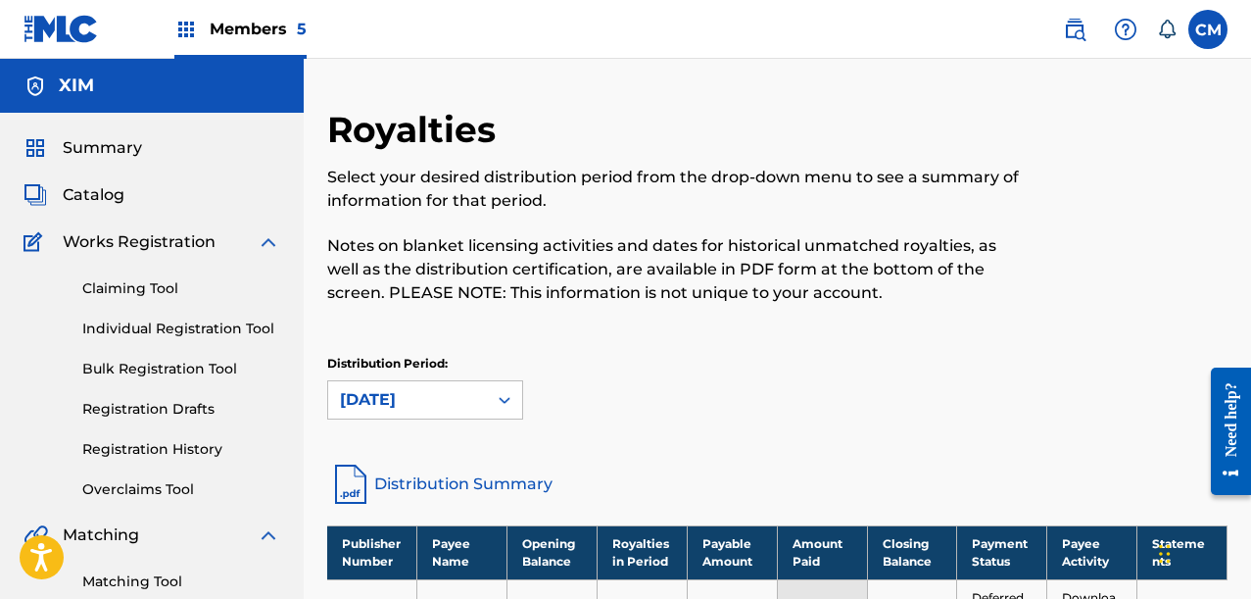
click at [164, 476] on div "Claiming Tool Individual Registration Tool Bulk Registration Tool Registration …" at bounding box center [152, 377] width 257 height 246
click at [164, 487] on link "Overclaims Tool" at bounding box center [181, 489] width 198 height 21
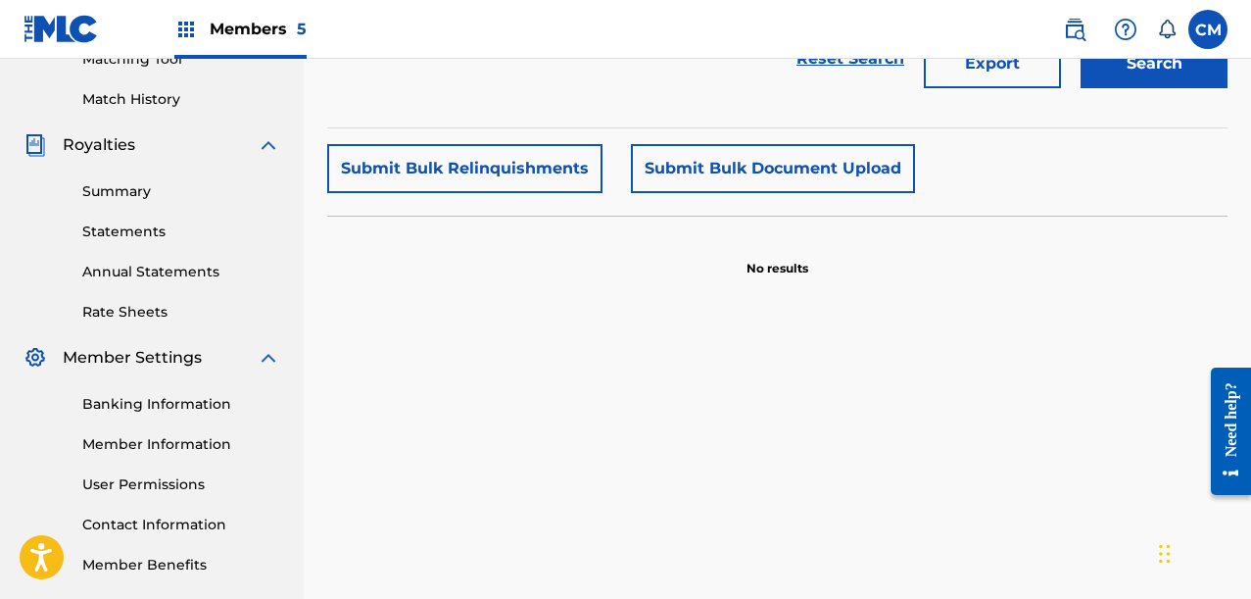
scroll to position [490, 0]
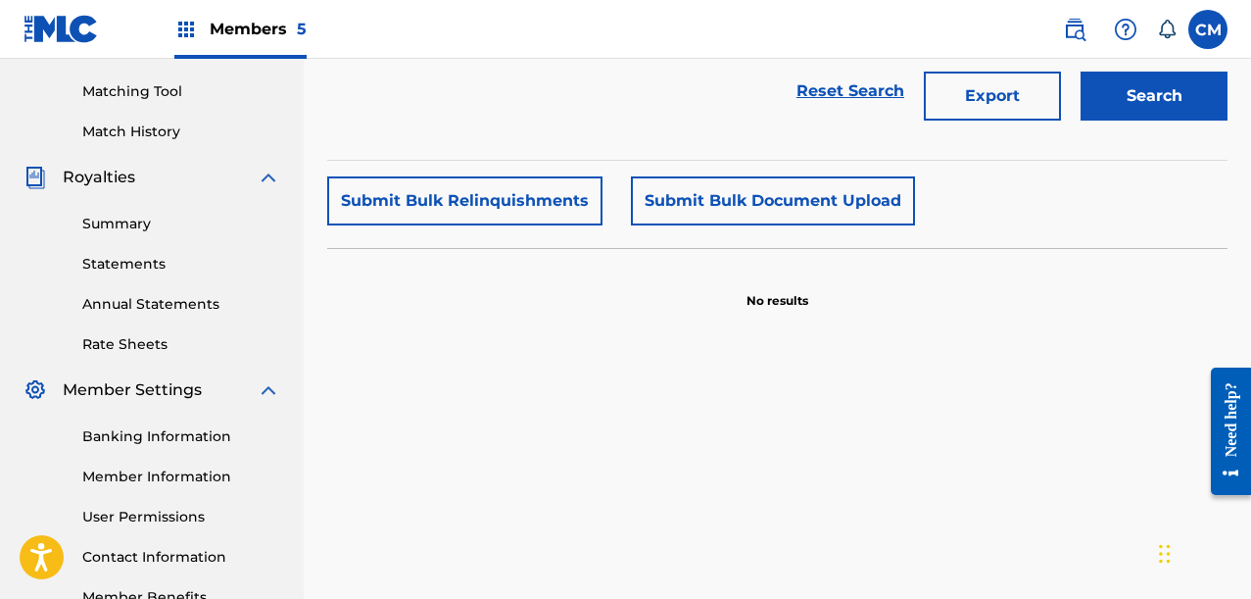
click at [126, 203] on div "Summary Statements Annual Statements Rate Sheets" at bounding box center [152, 272] width 257 height 166
click at [126, 215] on link "Summary" at bounding box center [181, 224] width 198 height 21
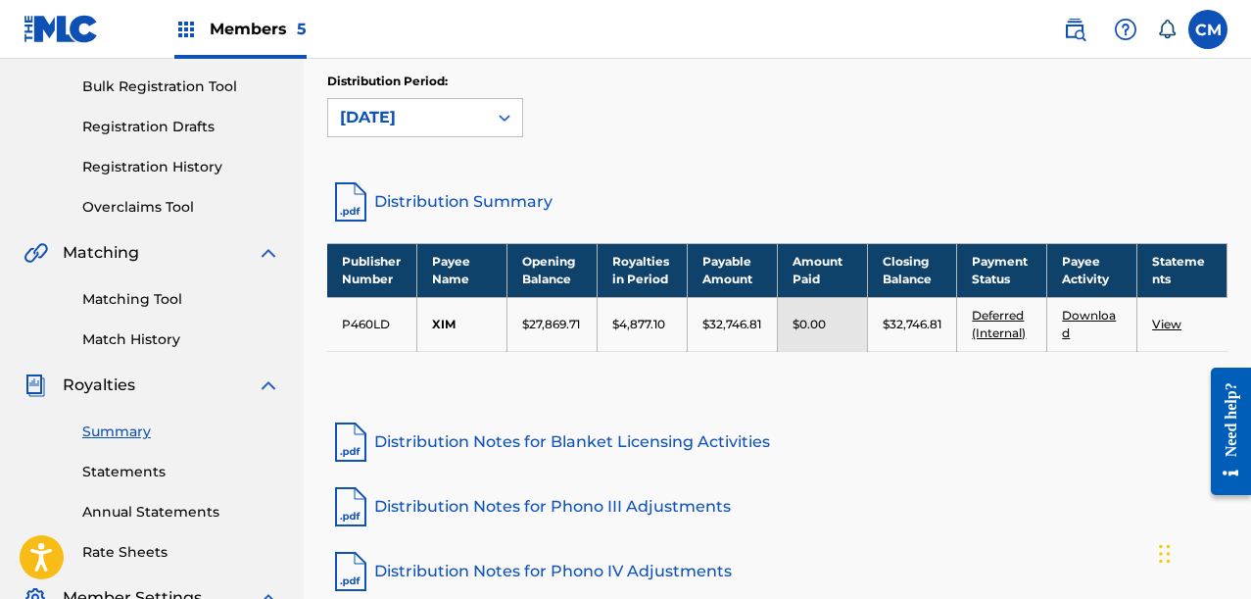
scroll to position [98, 0]
